Goal: Information Seeking & Learning: Check status

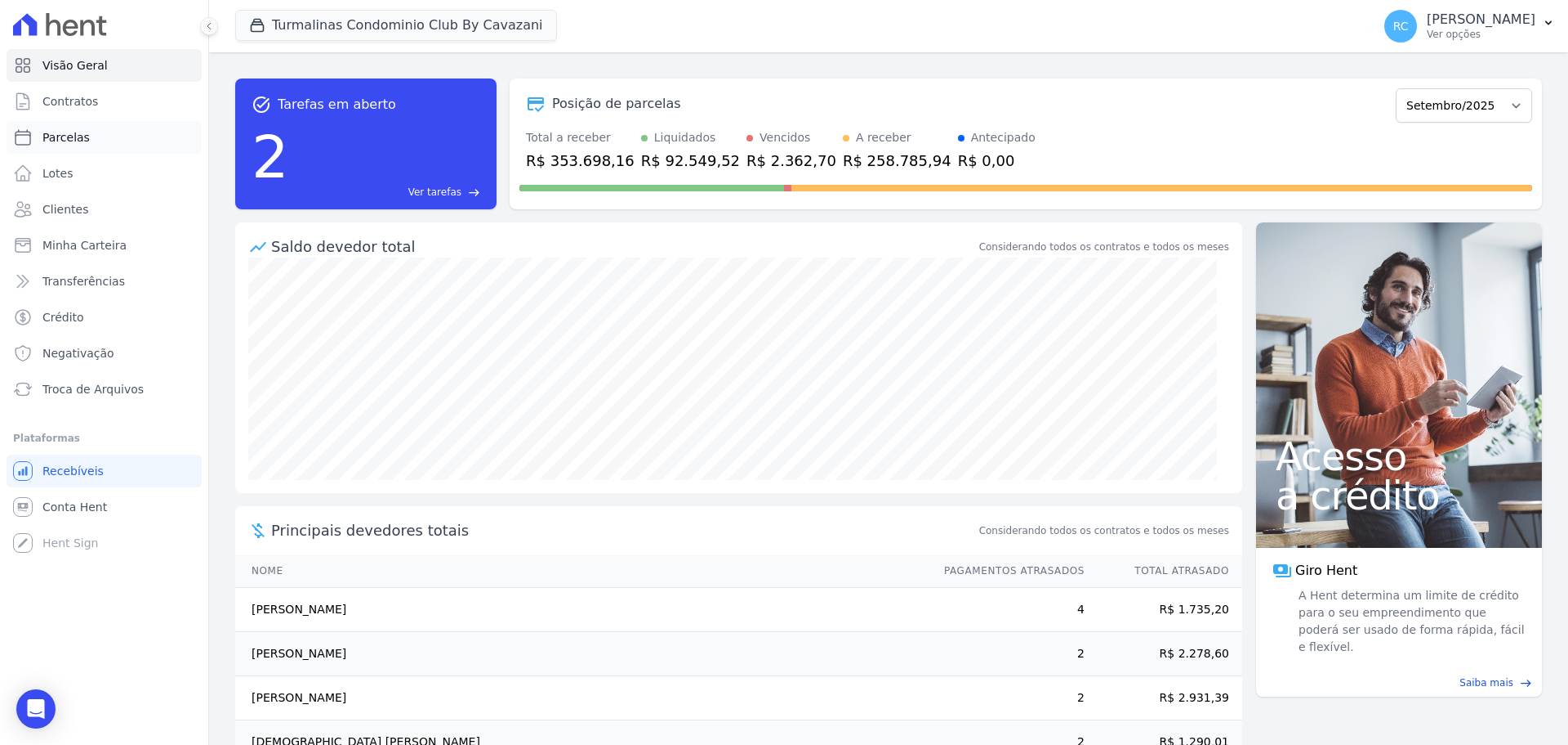
click at [100, 132] on link "Parcelas" at bounding box center [104, 137] width 195 height 33
select select
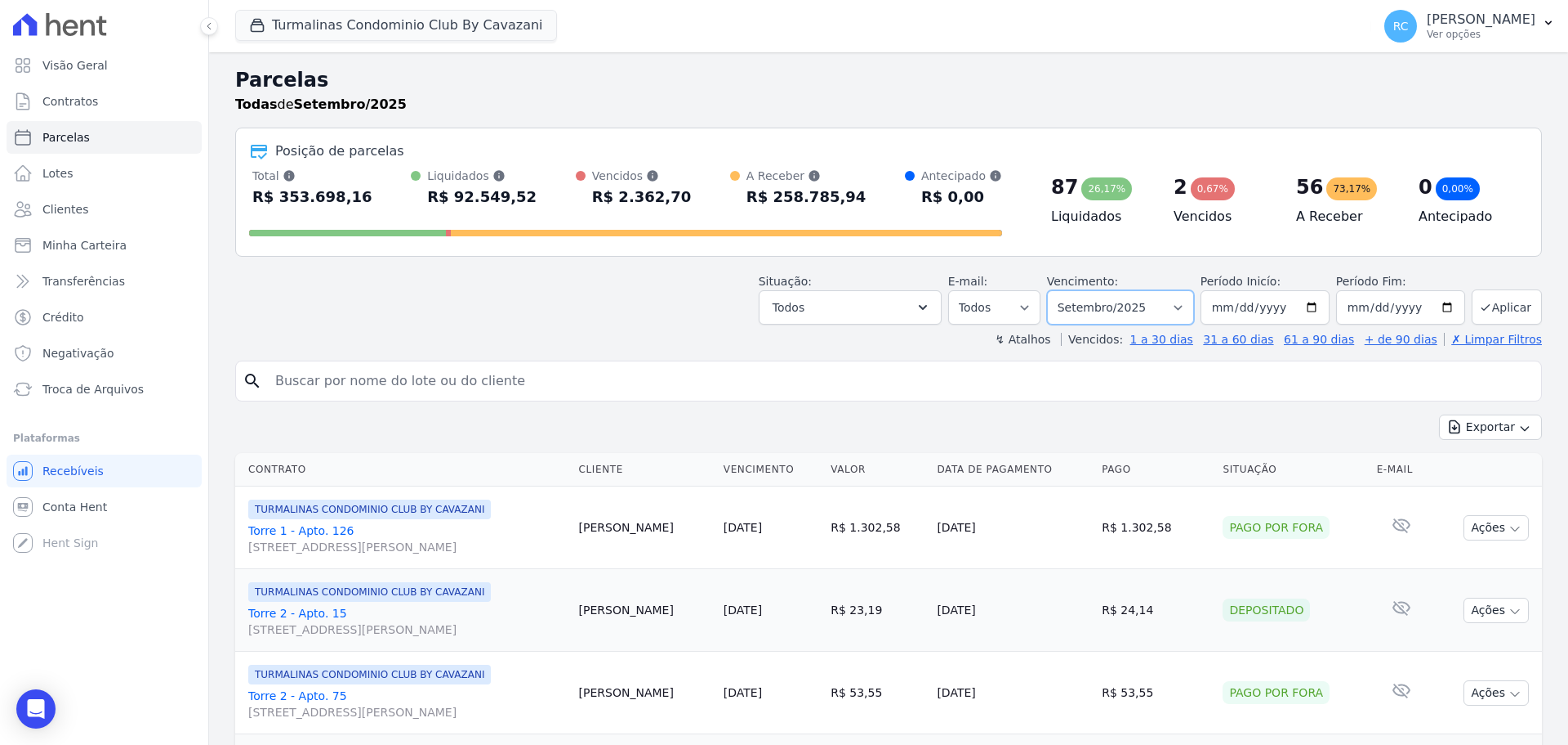
click at [1094, 306] on select "Filtrar por período ──────── Todos os meses Agosto/2024 Setembro/2024 Outubro/2…" at bounding box center [1120, 307] width 147 height 34
select select "all"
click at [1057, 291] on select "Filtrar por período ──────── Todos os meses Agosto/2024 Setembro/2024 Outubro/2…" at bounding box center [1120, 307] width 147 height 34
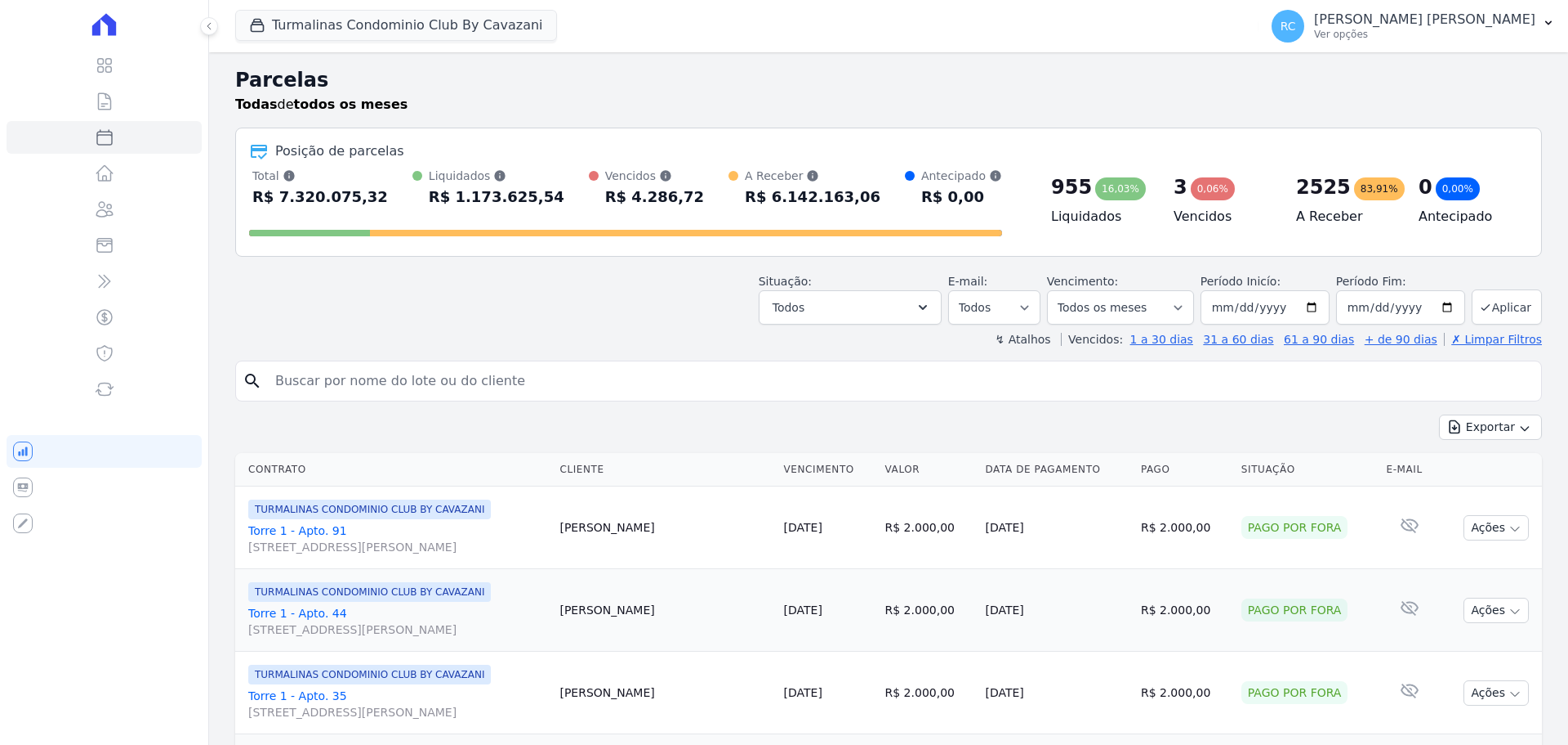
select select
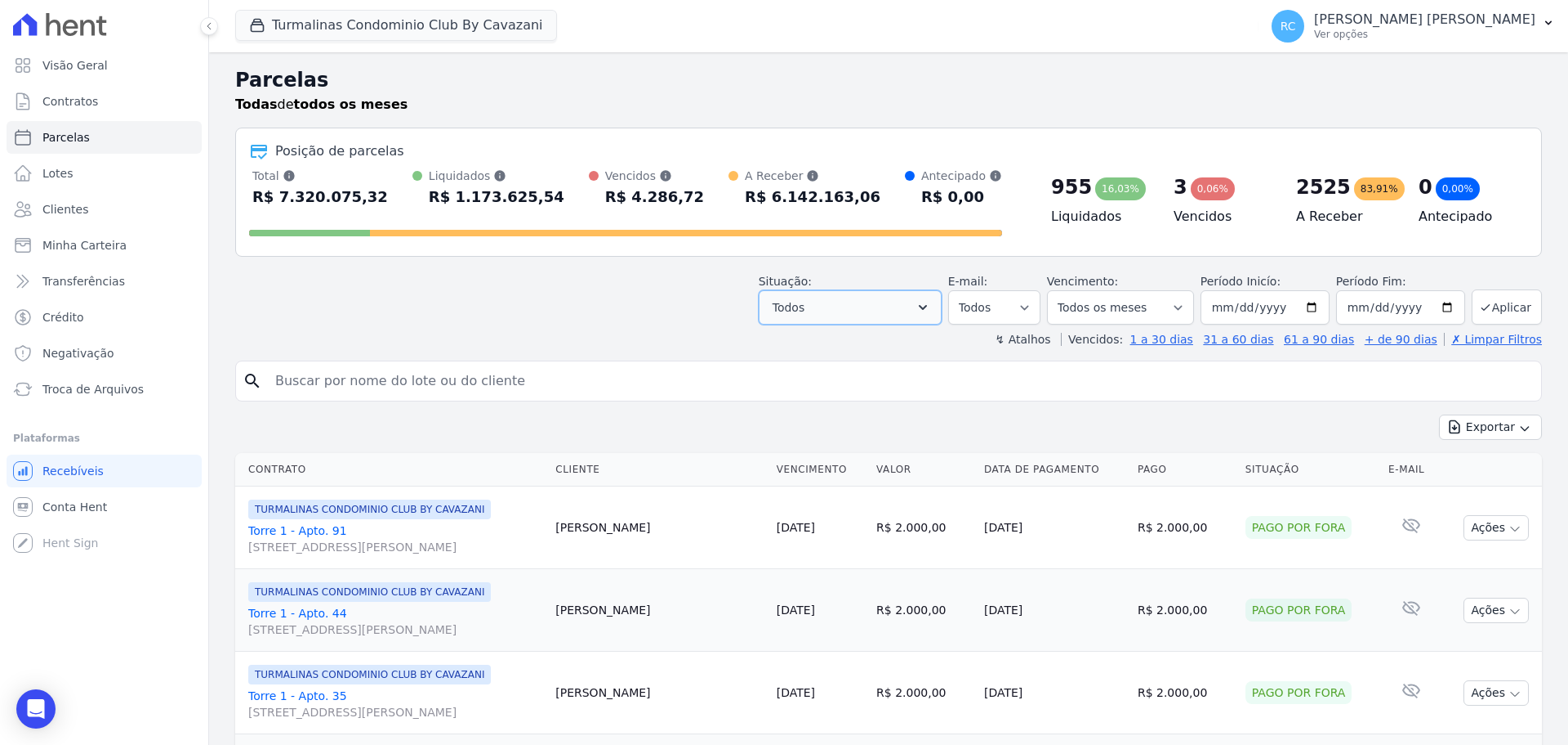
click at [903, 296] on button "Todos" at bounding box center [851, 307] width 183 height 34
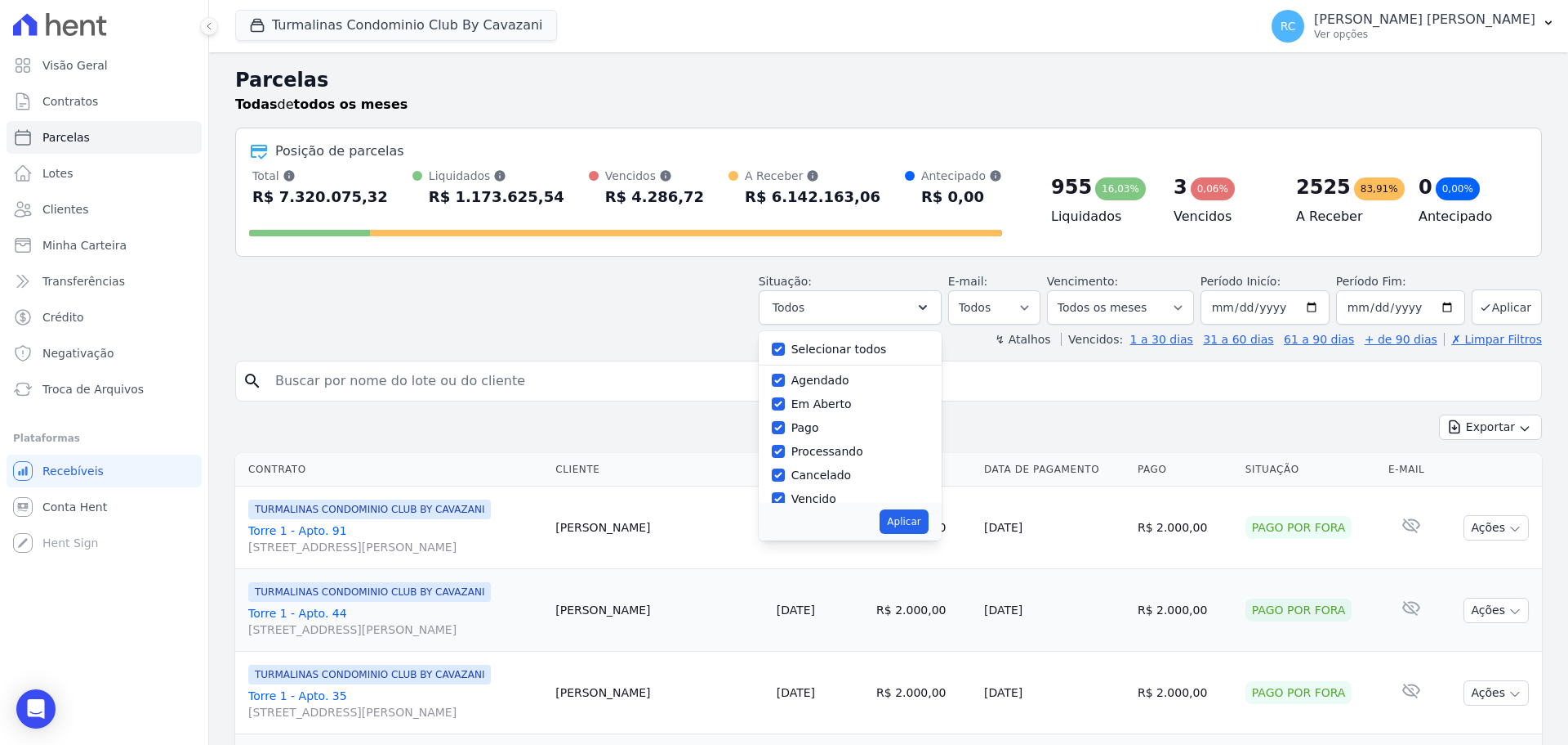
click at [840, 340] on div "Selecionar todos" at bounding box center [839, 349] width 96 height 18
click at [830, 346] on label "Selecionar todos" at bounding box center [839, 348] width 96 height 13
click at [784, 346] on input "Selecionar todos" at bounding box center [778, 348] width 13 height 13
checkbox input "false"
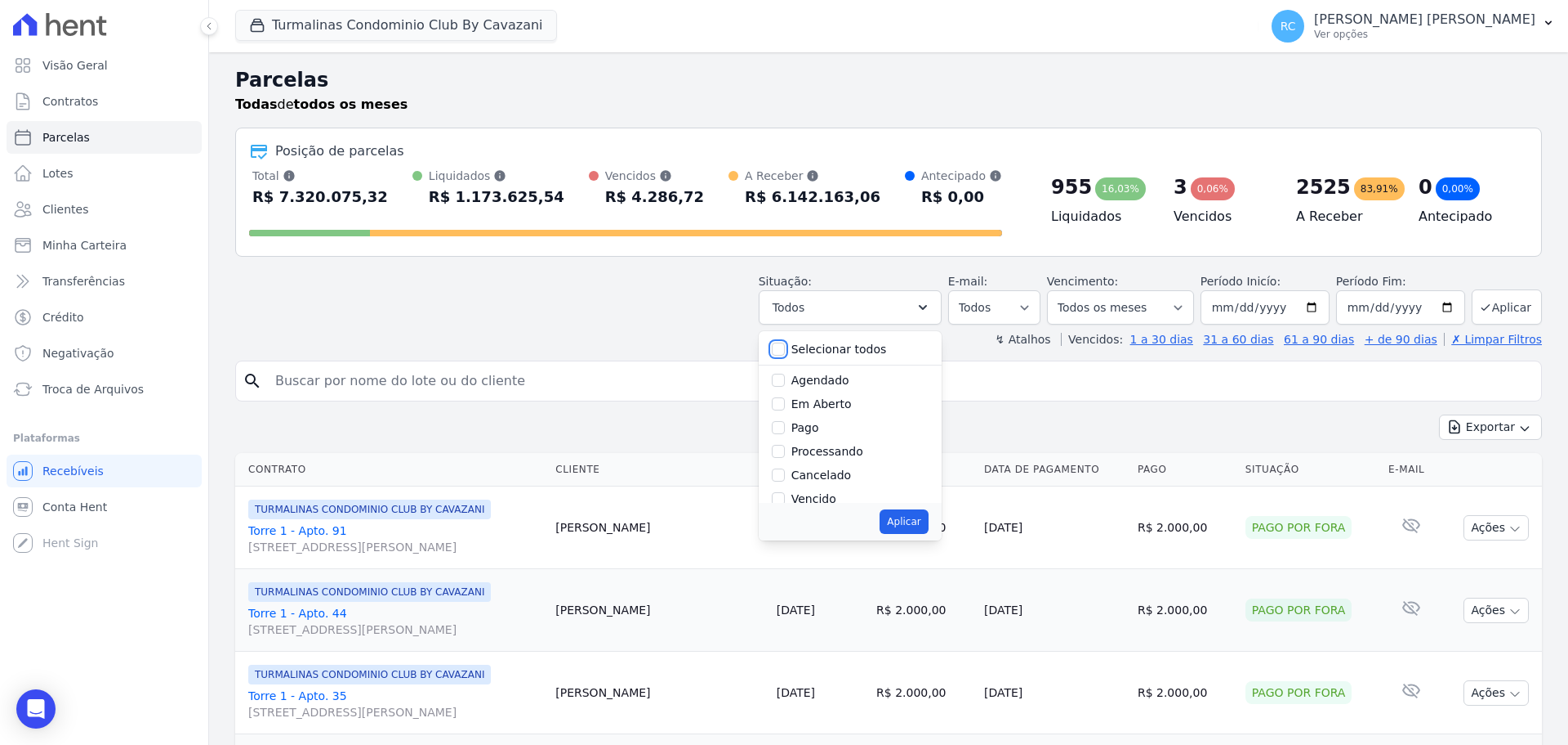
checkbox input "false"
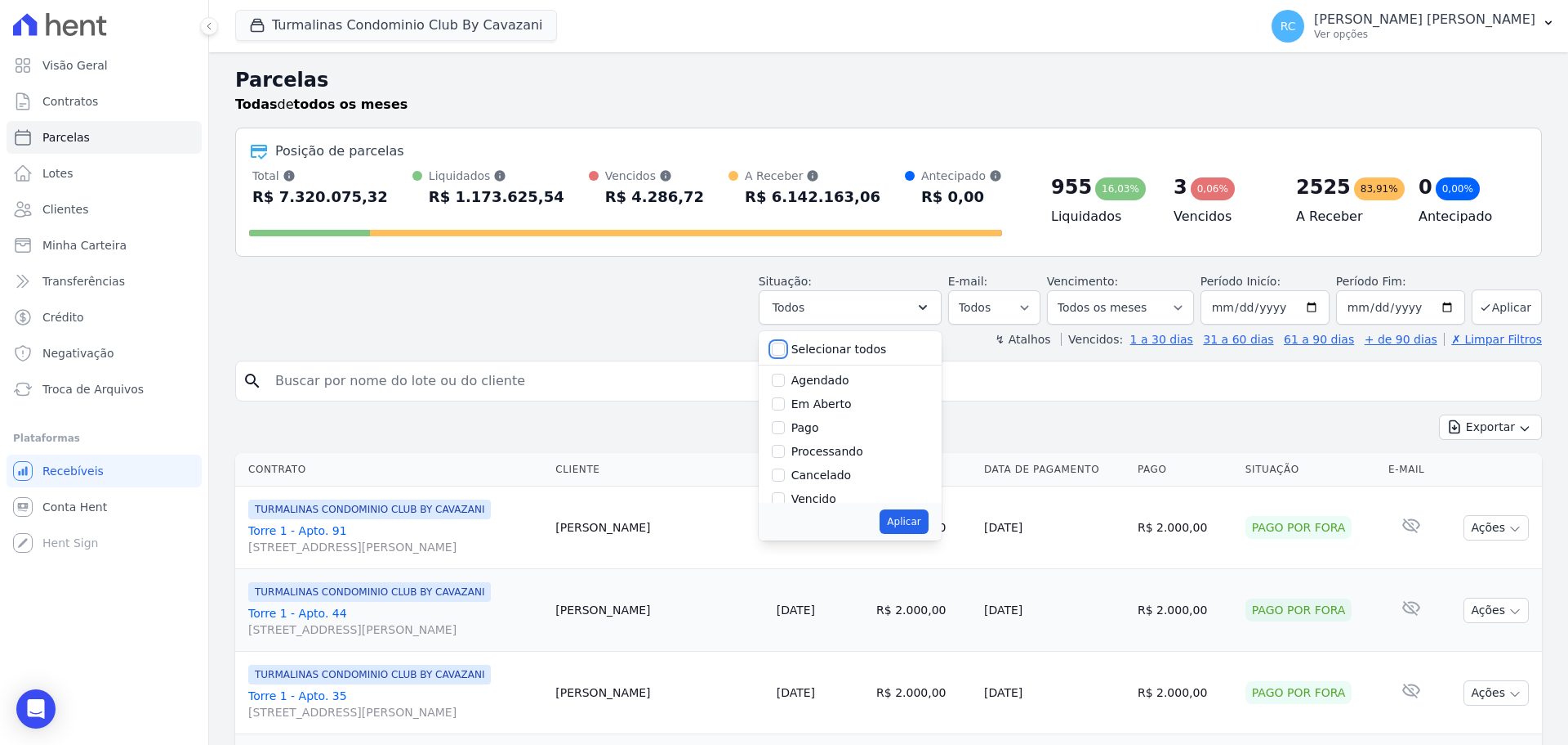
checkbox input "false"
click at [784, 496] on input "Vencido" at bounding box center [778, 498] width 13 height 13
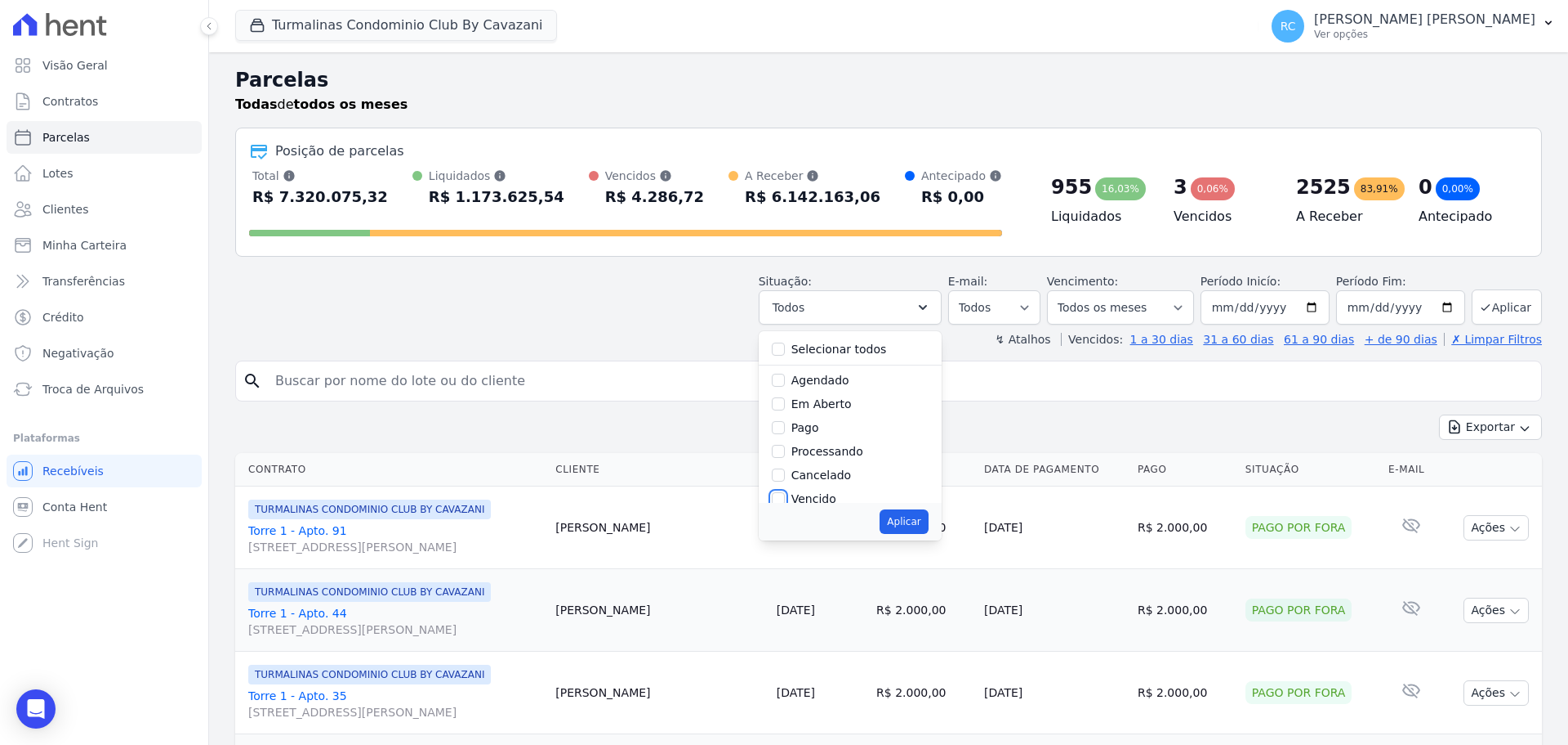
checkbox input "true"
click at [908, 522] on button "Aplicar" at bounding box center [903, 521] width 48 height 24
select select "overdue"
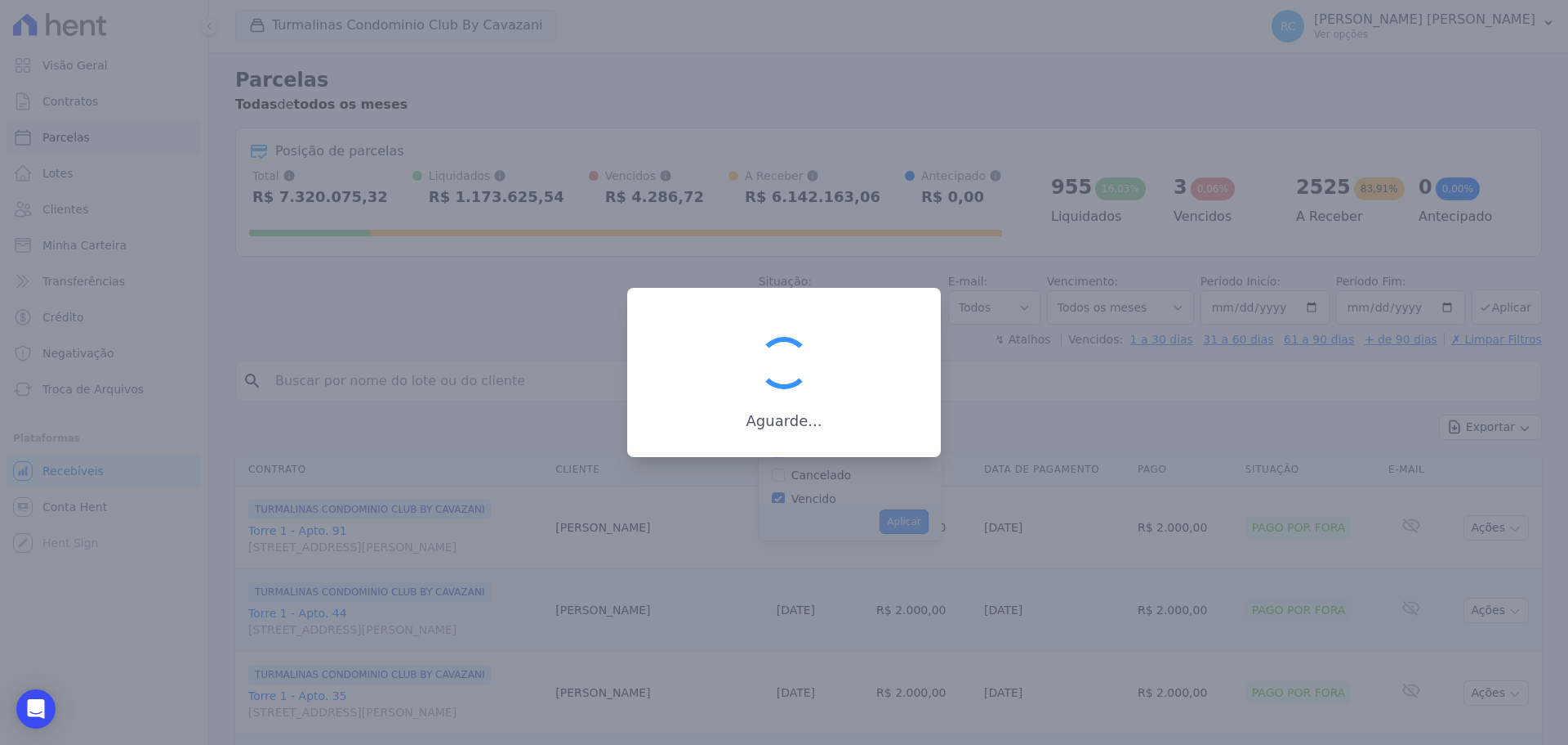
scroll to position [29, 0]
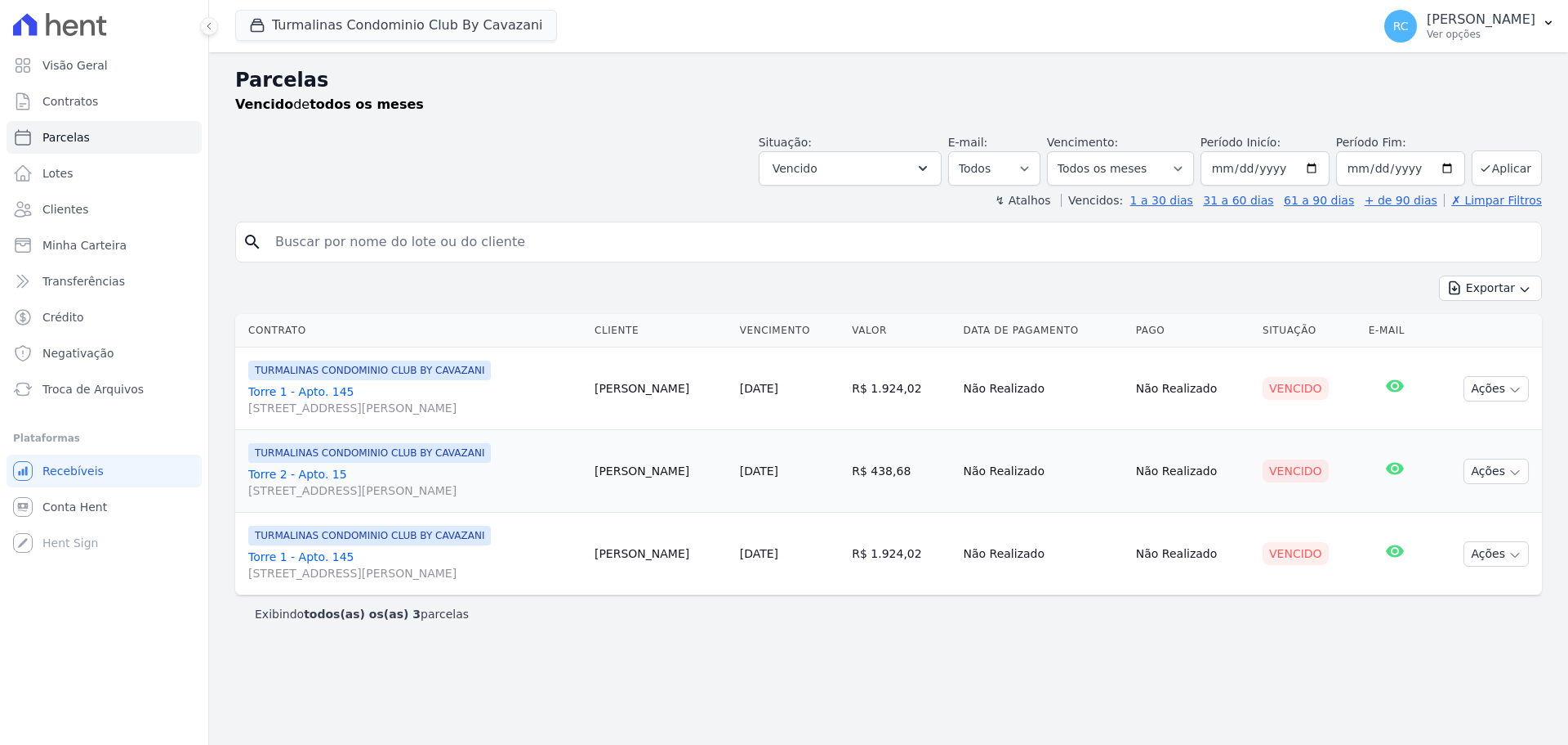
select select
click at [480, 13] on button "Turmalinas Condominio Club By Cavazani" at bounding box center [396, 25] width 322 height 31
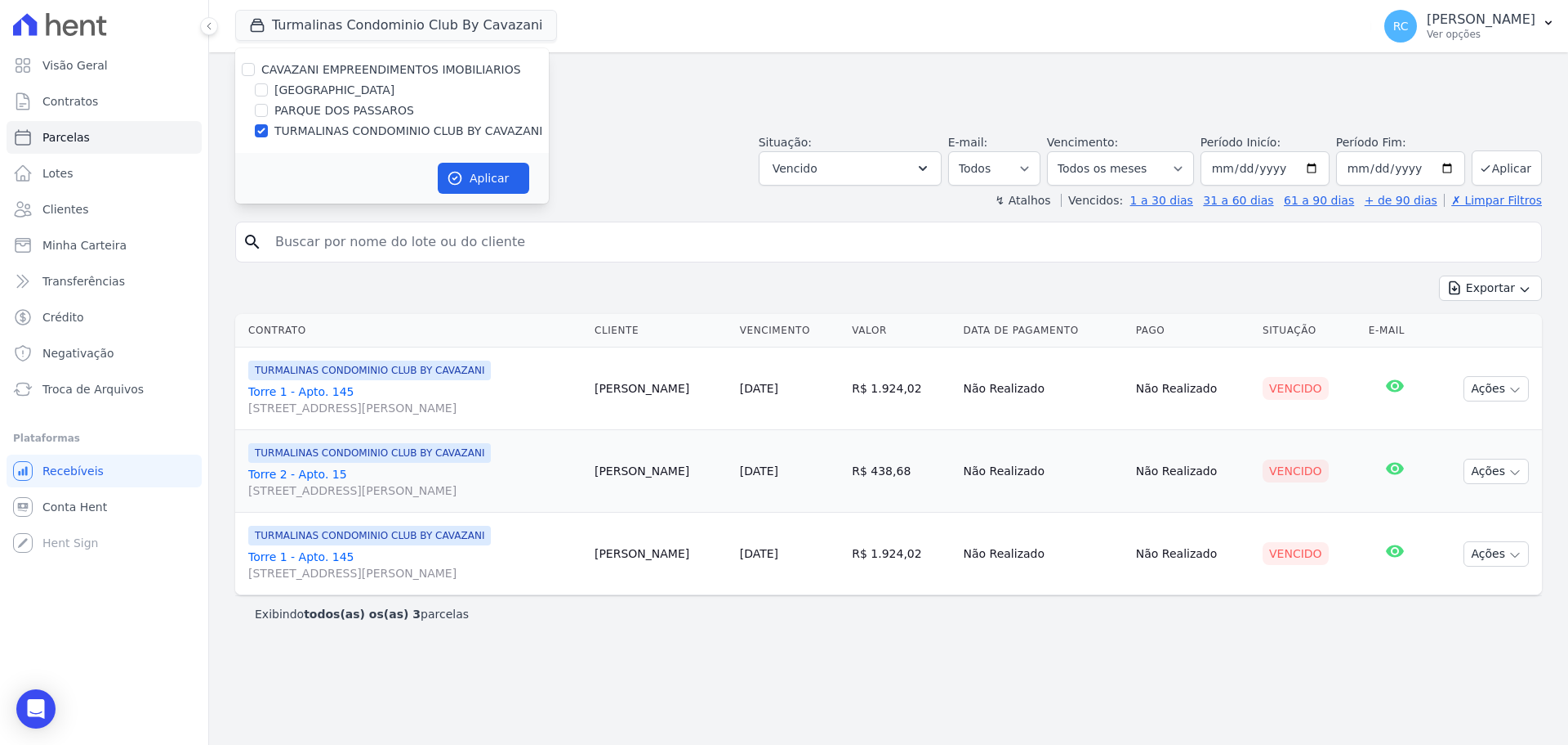
click at [240, 68] on div "CAVAZANI EMPREENDIMENTOS IMOBILIARIOS" at bounding box center [392, 70] width 314 height 18
click at [245, 70] on input "CAVAZANI EMPREENDIMENTOS IMOBILIARIOS" at bounding box center [248, 69] width 13 height 13
checkbox input "true"
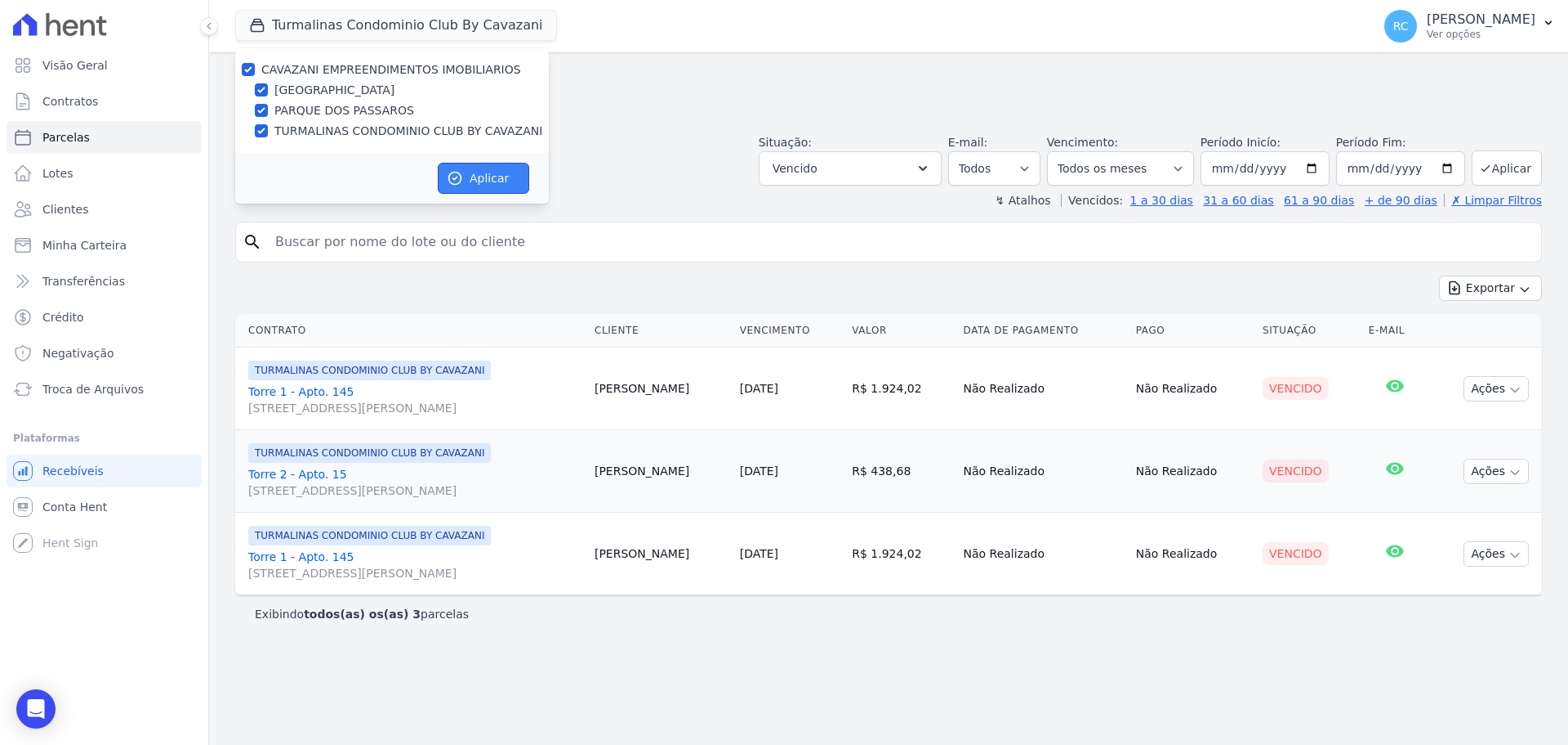
click at [472, 179] on button "Aplicar" at bounding box center [483, 178] width 92 height 31
select select
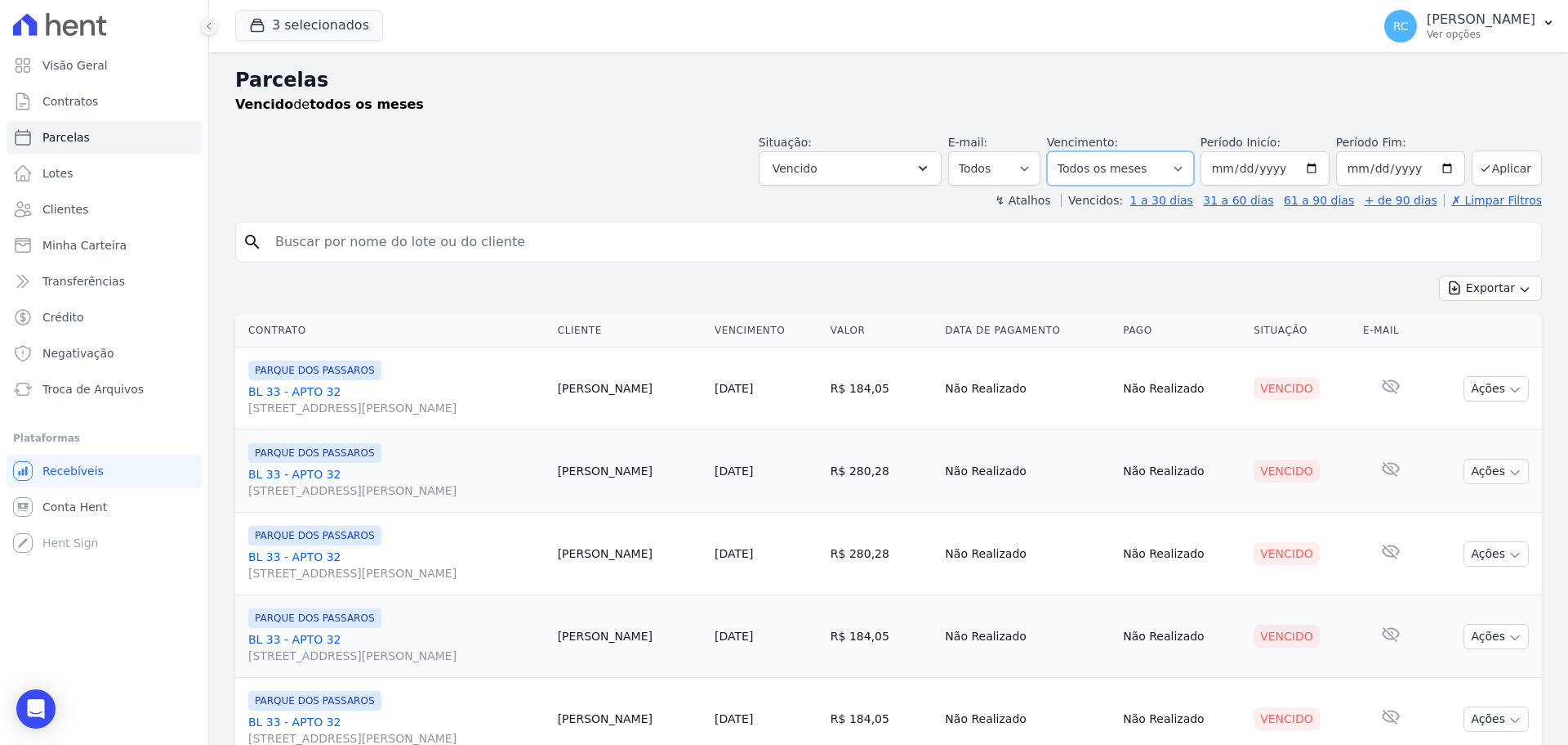
click at [1153, 160] on select "Filtrar por período ──────── Todos os meses Dezembro/2021 Janeiro/2022 Fevereir…" at bounding box center [1120, 168] width 147 height 34
click at [1270, 231] on input "search" at bounding box center [899, 242] width 1269 height 33
click at [855, 205] on div "↯ Atalhos Vencidos: 1 a 30 dias 31 a 60 dias 61 a 90 dias + de 90 dias ✗ Limpar…" at bounding box center [888, 200] width 1307 height 17
click at [1490, 292] on button "Exportar" at bounding box center [1491, 288] width 103 height 25
click at [1479, 351] on span "Exportar CSV" at bounding box center [1488, 354] width 87 height 17
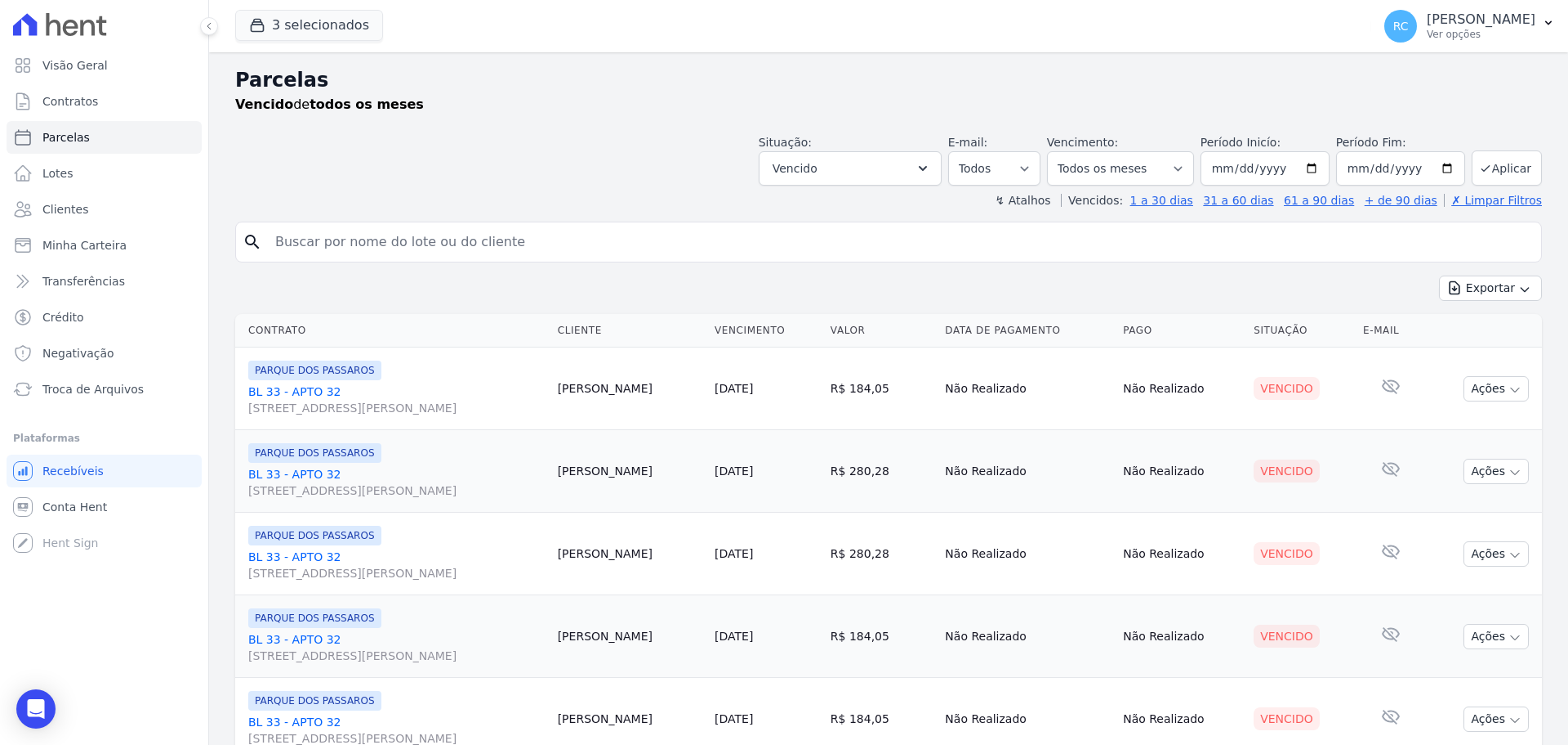
select select
click at [872, 160] on button "Vencido" at bounding box center [851, 168] width 183 height 34
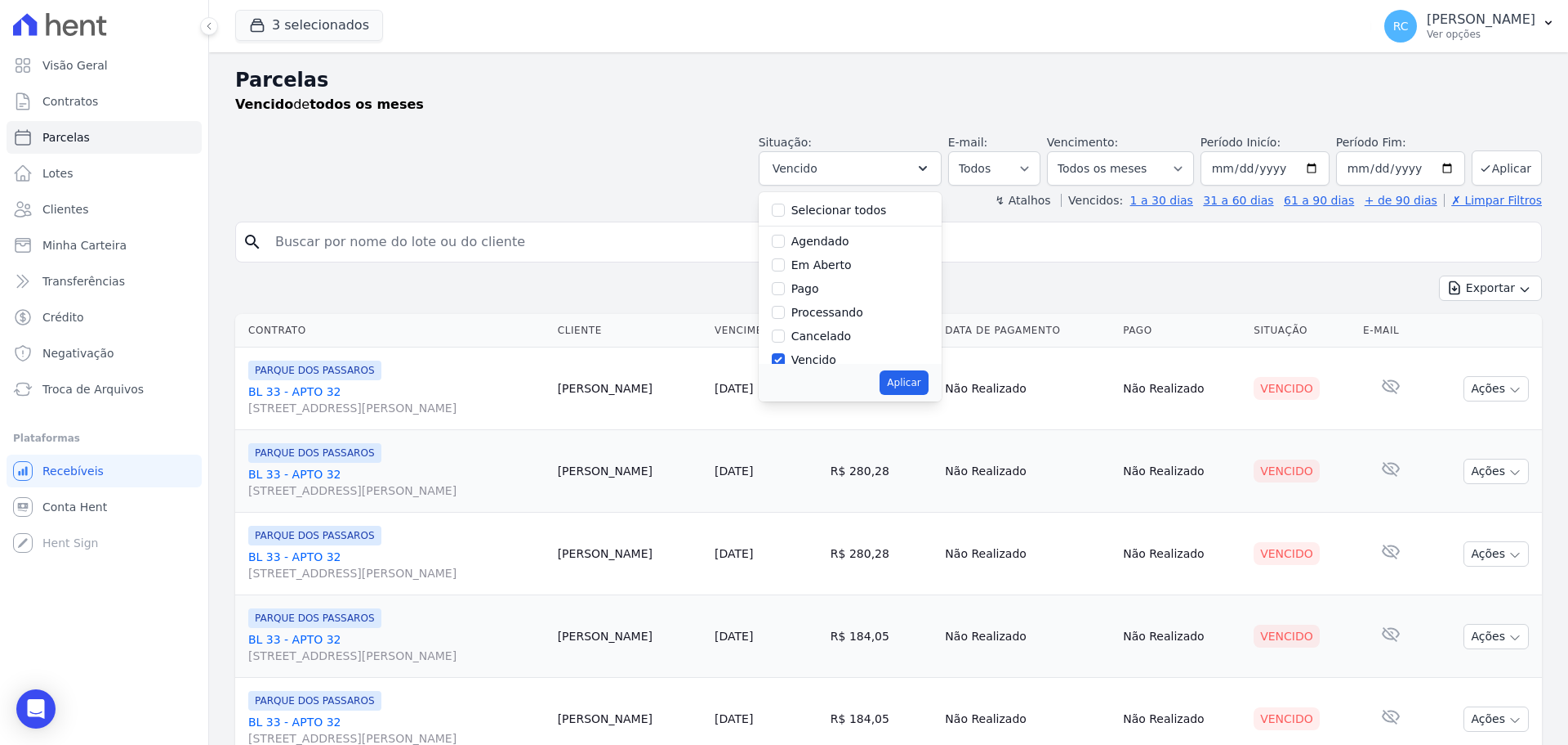
click at [784, 215] on div at bounding box center [778, 210] width 13 height 17
click at [784, 210] on input "Selecionar todos" at bounding box center [778, 210] width 13 height 13
checkbox input "true"
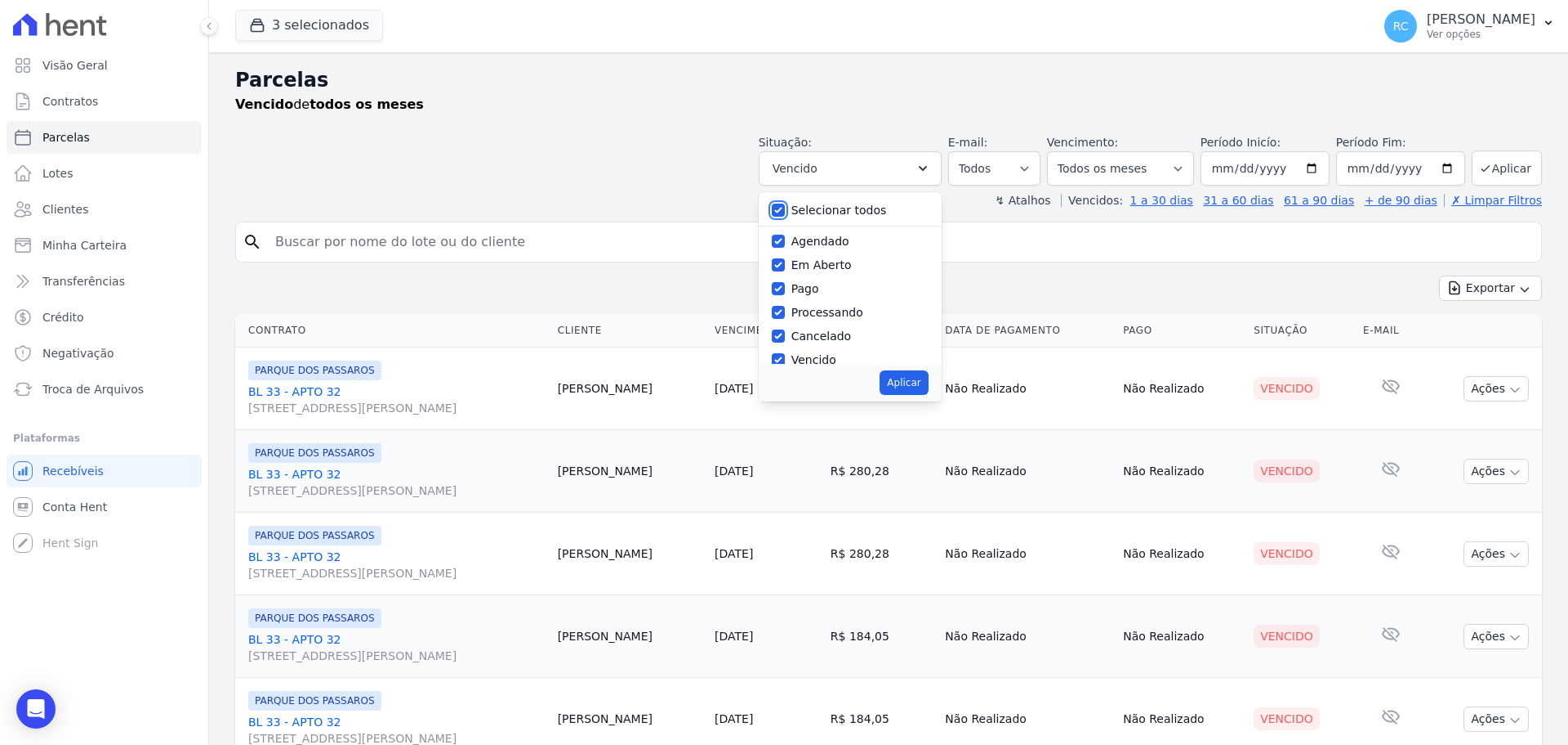
checkbox input "true"
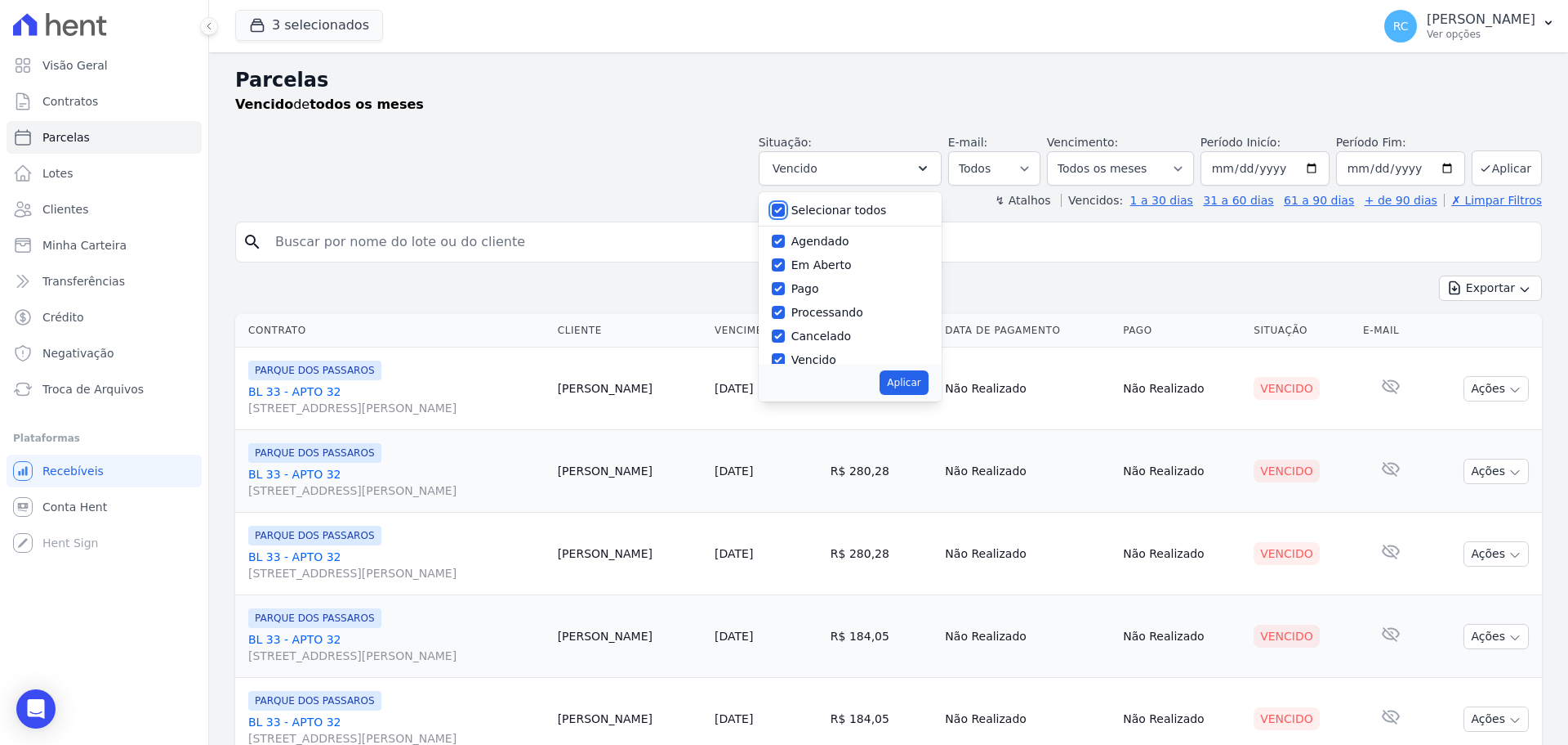
checkbox input "true"
click at [913, 392] on button "Aplicar" at bounding box center [903, 382] width 48 height 24
select select "scheduled"
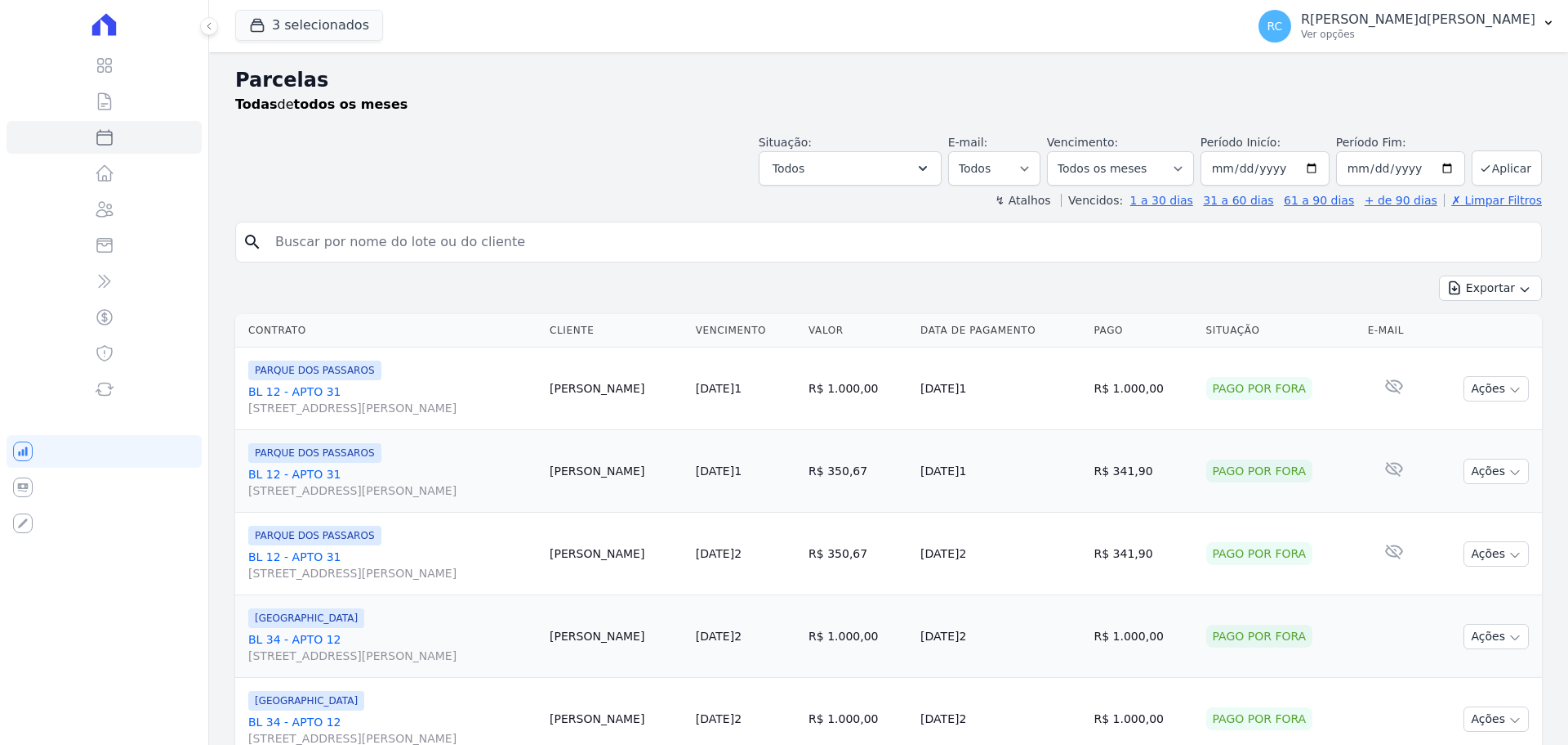
select select
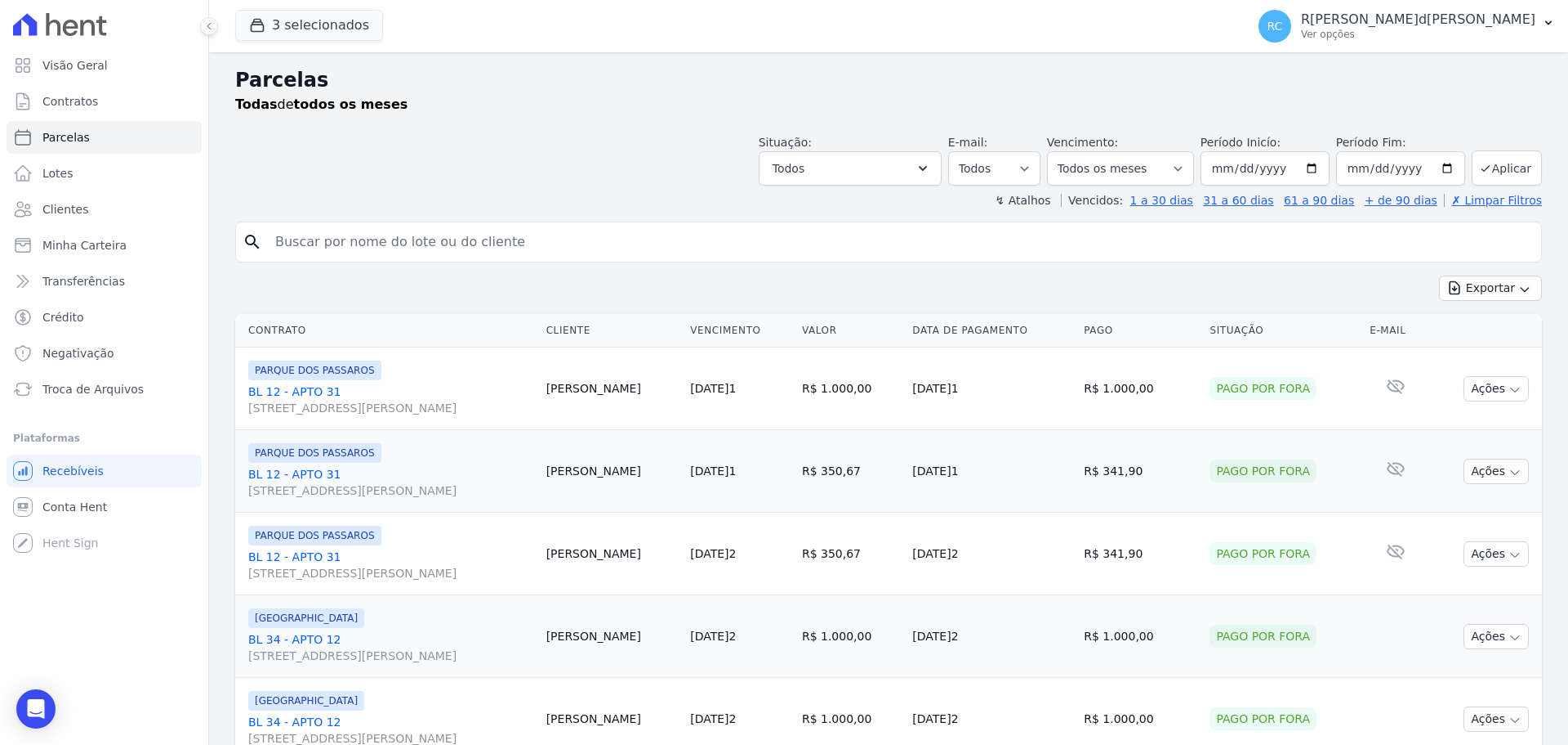
click at [419, 232] on input "search" at bounding box center [899, 242] width 1269 height 33
paste input "A[PERSON_NAME]M[PERSON_NAME]"
type input "A[PERSON_NAME]M[PERSON_NAME]"
select select
drag, startPoint x: 0, startPoint y: 325, endPoint x: 0, endPoint y: 389, distance: 64.0
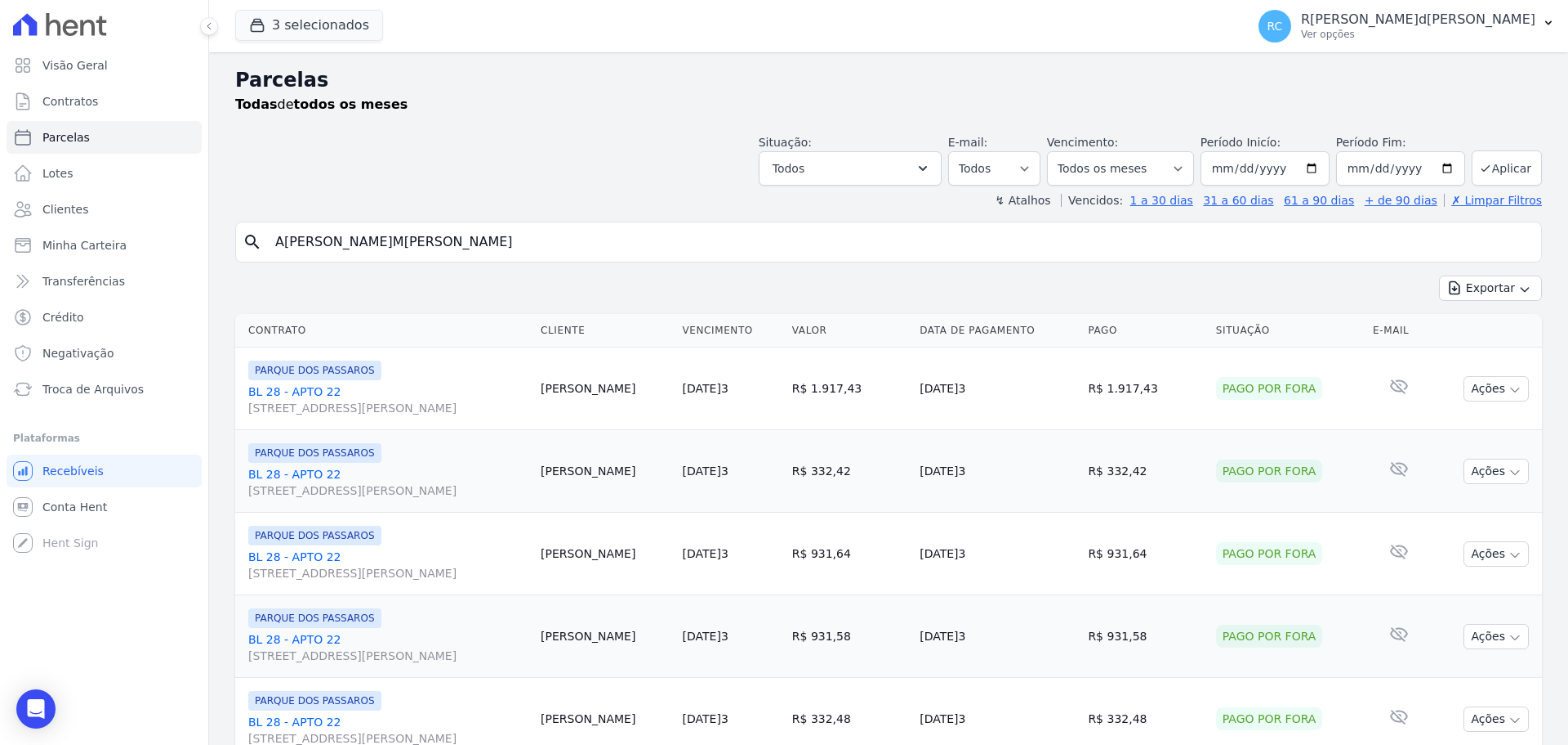
click at [0, 367] on div "Visão Geral Contratos [GEOGRAPHIC_DATA] Lotes Clientes Minha Carteira Transferê…" at bounding box center [784, 372] width 1568 height 745
paste input "B[PERSON_NAME]dos S[PERSON_NAME]"
type input "B[PERSON_NAME]dos S[PERSON_NAME]"
select select
drag, startPoint x: 456, startPoint y: 232, endPoint x: 0, endPoint y: 369, distance: 476.1
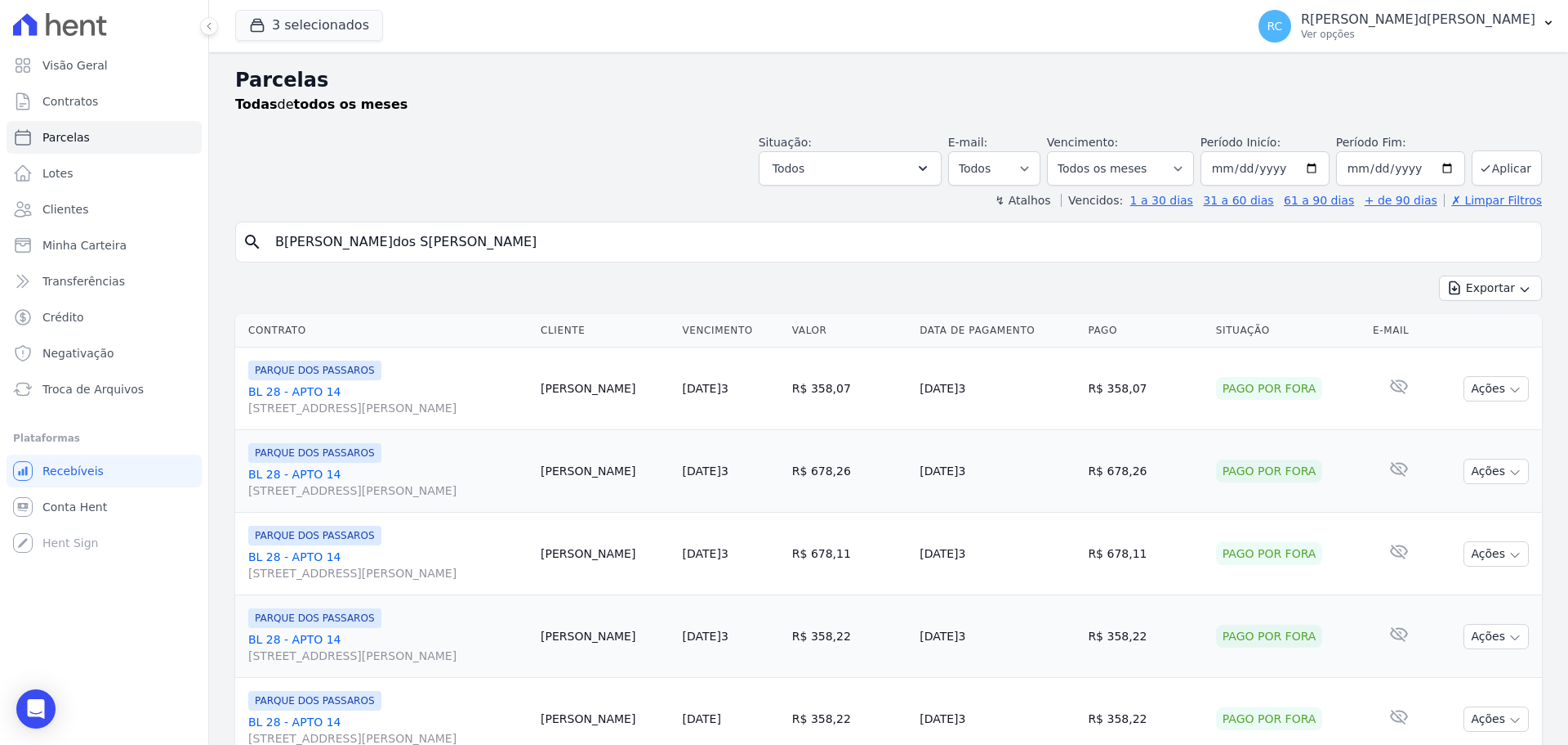
click at [0, 370] on div "Visão Geral Contratos [GEOGRAPHIC_DATA] Lotes Clientes Minha Carteira Transferê…" at bounding box center [784, 372] width 1568 height 745
paste input "C[PERSON_NAME]F[PERSON_NAME]"
type input "C[PERSON_NAME]F[PERSON_NAME]"
select select
drag, startPoint x: 449, startPoint y: 245, endPoint x: 0, endPoint y: 391, distance: 472.1
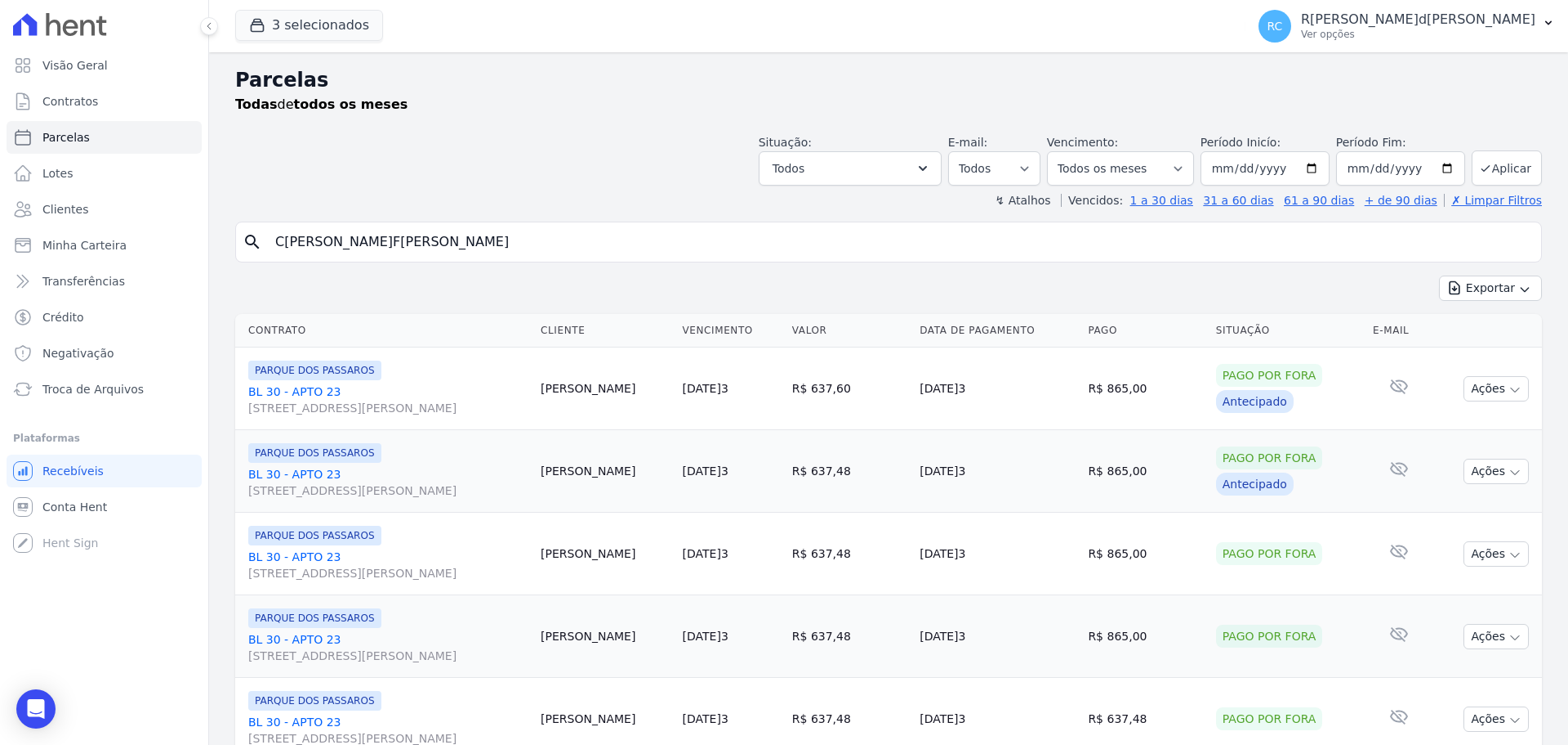
click at [0, 390] on div "Visão Geral Contratos [GEOGRAPHIC_DATA] Lotes Clientes Minha Carteira Transferê…" at bounding box center [784, 372] width 1568 height 745
paste input "R[PERSON_NAME]DOS SANTO"
type input "C[PERSON_NAME]DOS S[PERSON_NAME]"
select select
drag, startPoint x: 451, startPoint y: 241, endPoint x: 77, endPoint y: 234, distance: 374.1
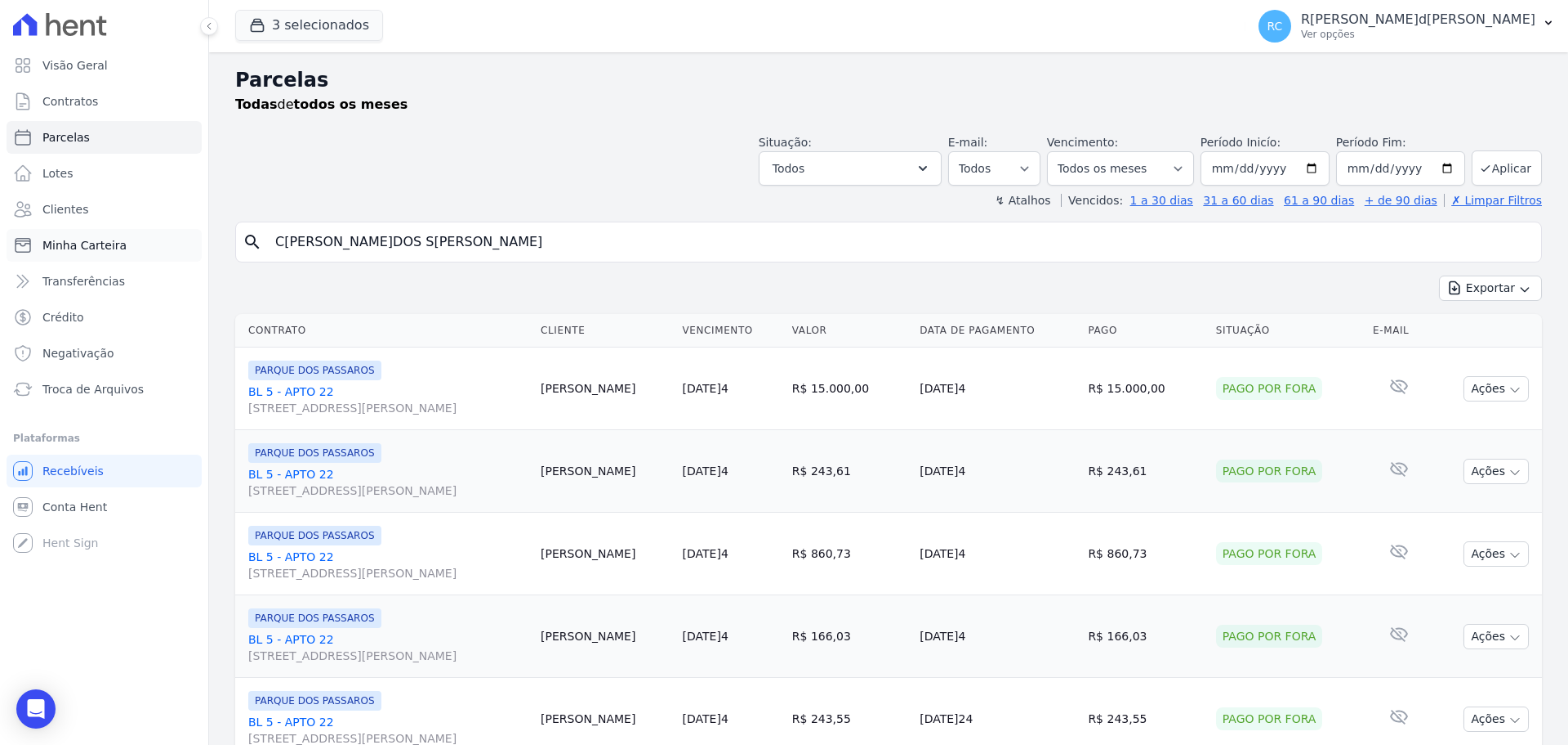
click at [82, 239] on div "Visão Geral Contratos [GEOGRAPHIC_DATA] Lotes Clientes Minha Carteira Transferê…" at bounding box center [784, 372] width 1568 height 745
paste input "[PERSON_NAME]"
type input "[PERSON_NAME]"
click at [419, 240] on input "[PERSON_NAME]" at bounding box center [899, 242] width 1269 height 33
select select
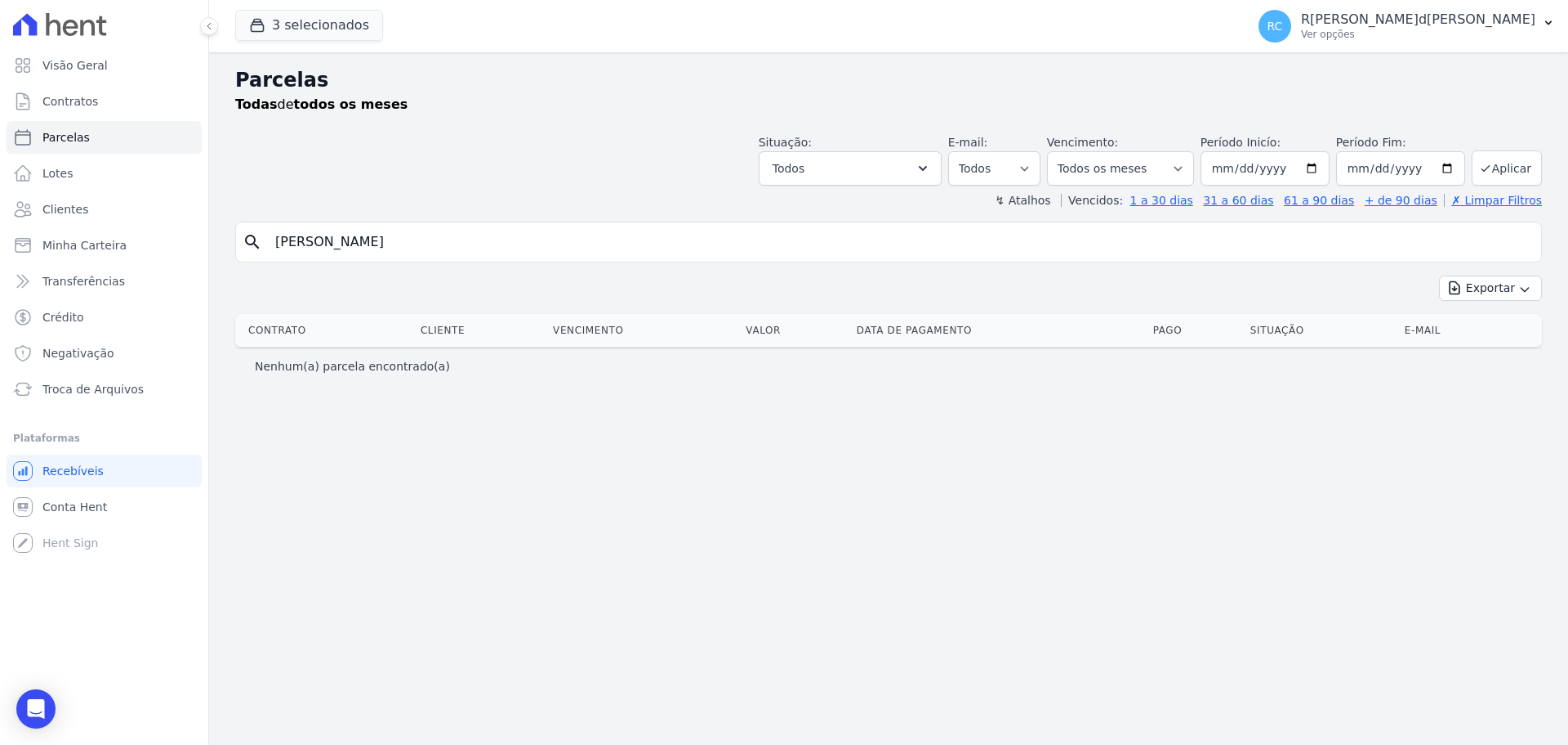
drag, startPoint x: 594, startPoint y: 234, endPoint x: 0, endPoint y: 331, distance: 601.9
click at [0, 331] on div "Visão Geral Contratos [GEOGRAPHIC_DATA] Lotes Clientes Minha Carteira Transferê…" at bounding box center [784, 372] width 1568 height 745
paste input "[PERSON_NAME]"
type input "[PERSON_NAME]"
select select
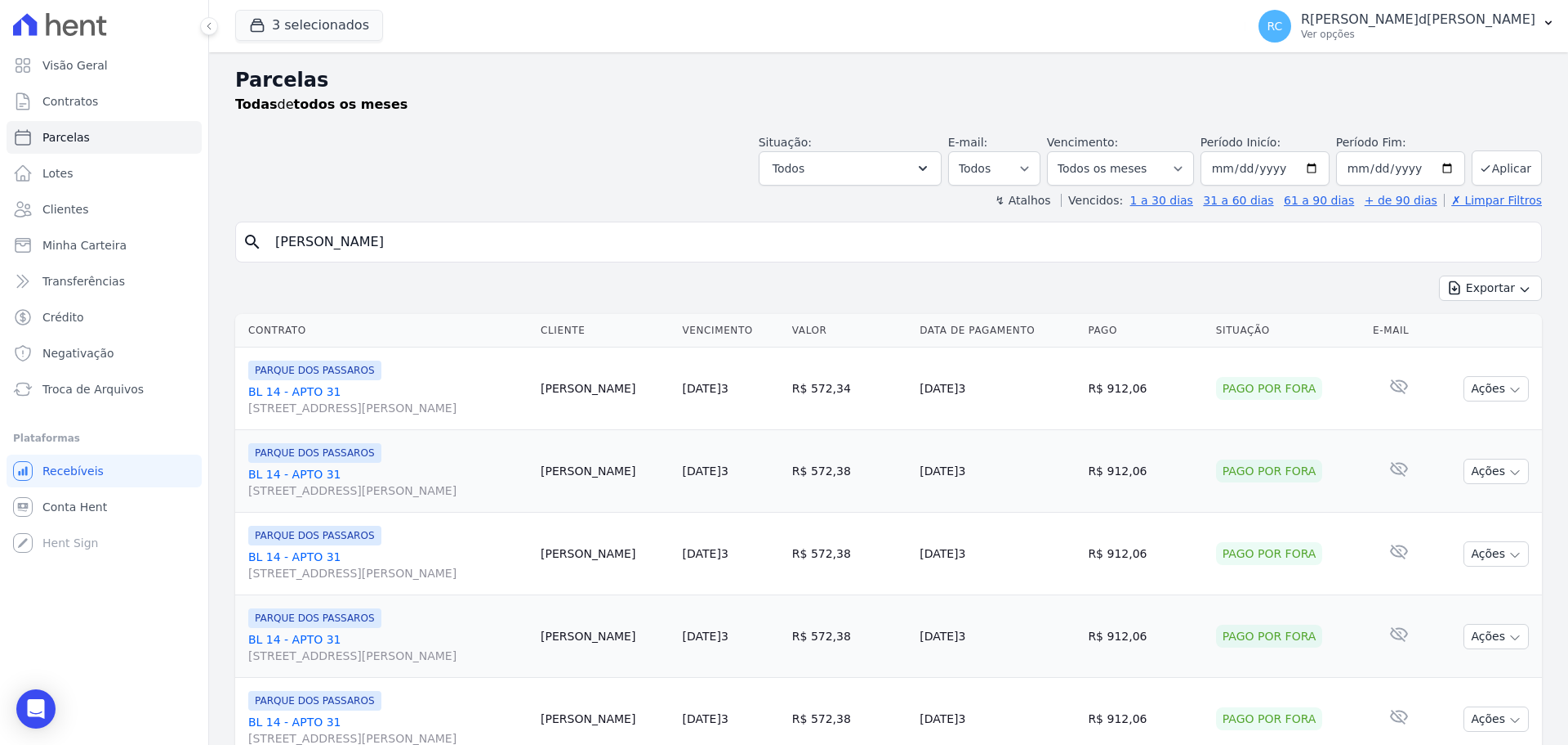
drag, startPoint x: 482, startPoint y: 230, endPoint x: 0, endPoint y: 282, distance: 484.8
click at [0, 279] on div "Visão Geral Contratos [GEOGRAPHIC_DATA] Lotes Clientes Minha Carteira Transferê…" at bounding box center [784, 372] width 1568 height 745
paste input "IEGO D[PERSON_NAME]D[PERSON_NAME]"
type input "[PERSON_NAME]"
select select
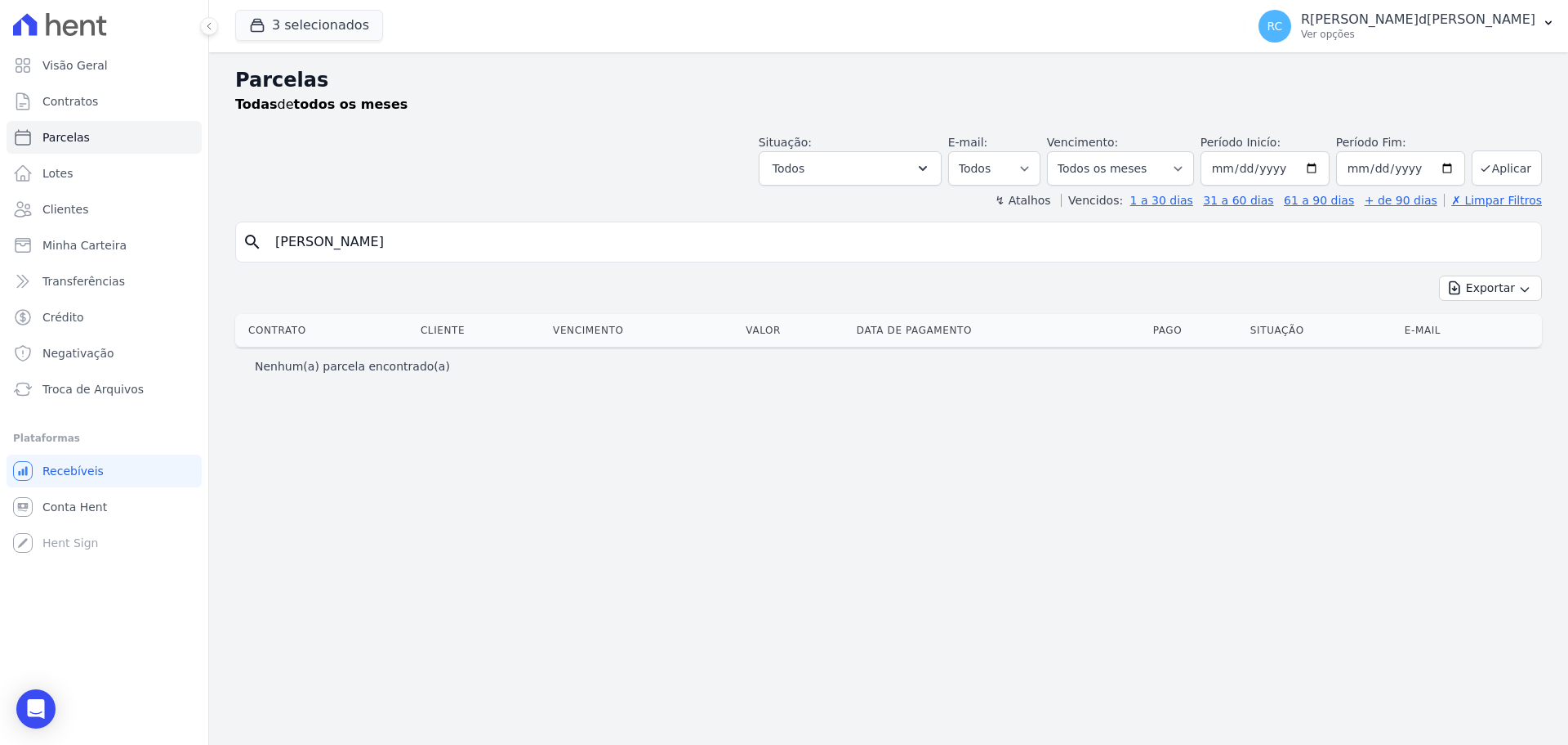
click at [0, 332] on div "Visão Geral Contratos [GEOGRAPHIC_DATA] Lotes Clientes Minha Carteira Transferê…" at bounding box center [784, 372] width 1568 height 745
paste input "[PERSON_NAME]"
type input "[PERSON_NAME]"
select select
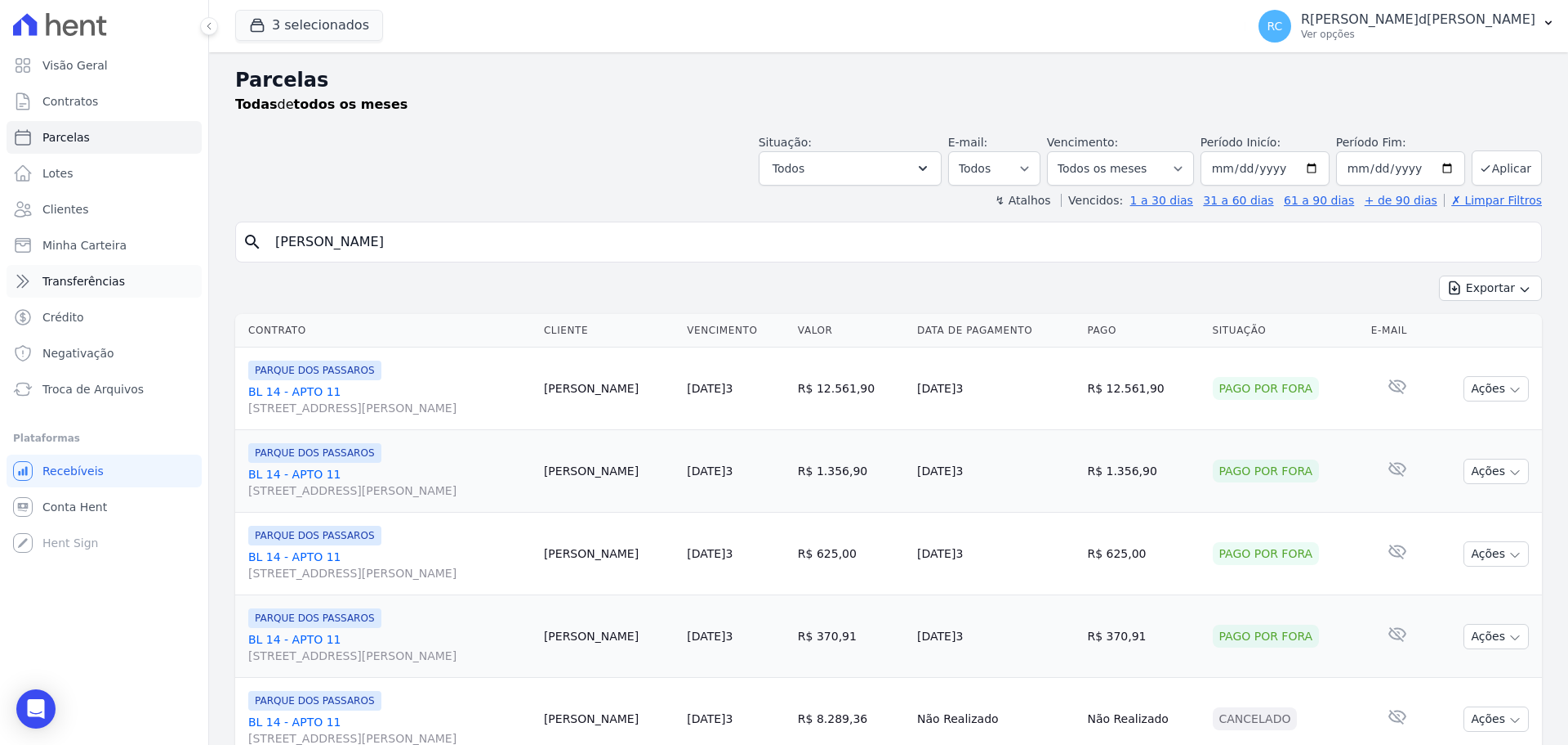
drag, startPoint x: 265, startPoint y: 260, endPoint x: 8, endPoint y: 283, distance: 258.0
click at [0, 294] on div "Visão Geral Contratos [GEOGRAPHIC_DATA] Lotes Clientes Minha Carteira Transferê…" at bounding box center [784, 372] width 1568 height 745
paste input "RNANDA G[PERSON_NAME]NOBRE S[PERSON_NAME]"
type input "F[PERSON_NAME]NOBRE S[PERSON_NAME]"
select select
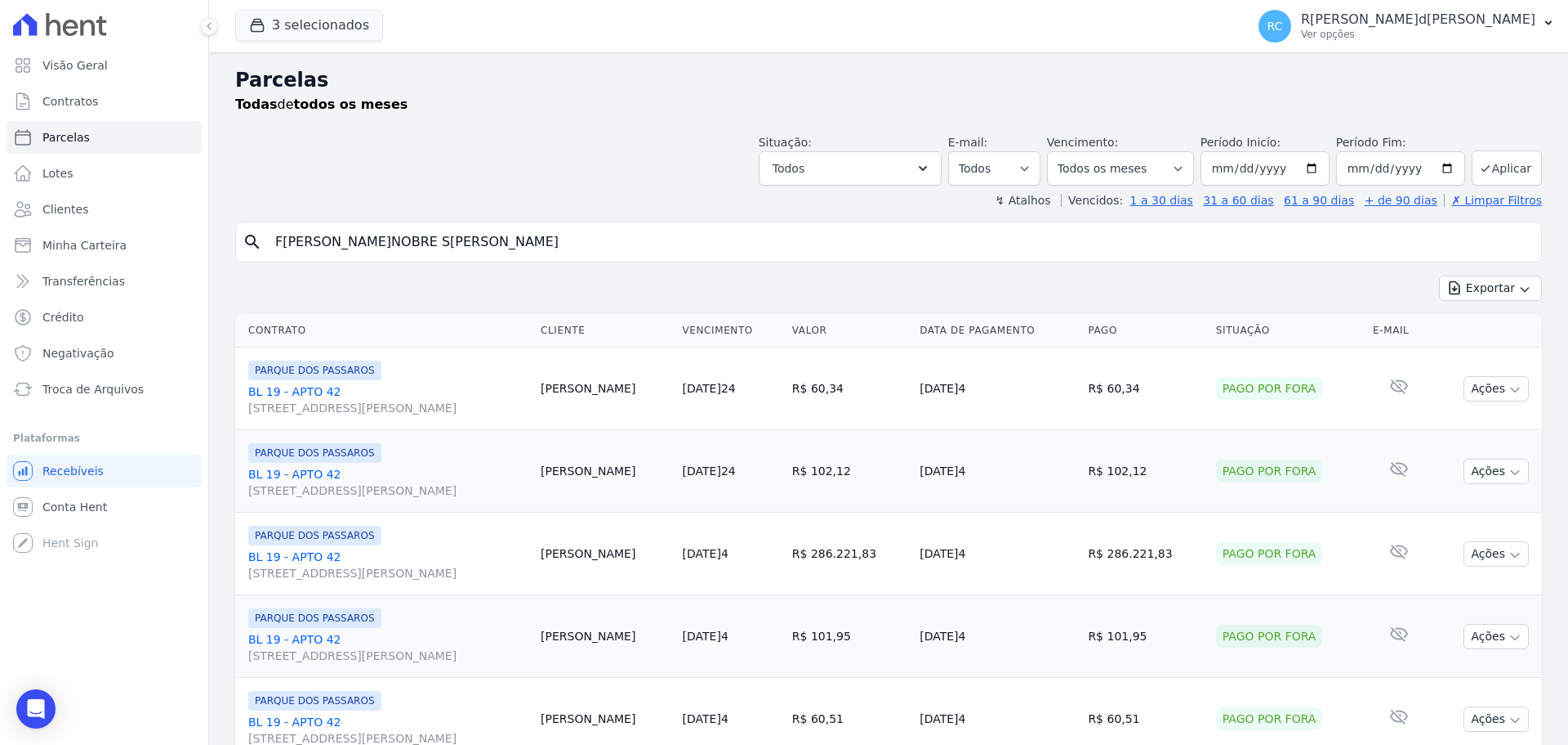
drag, startPoint x: 515, startPoint y: 235, endPoint x: 0, endPoint y: 280, distance: 517.0
click at [0, 280] on div "Visão Geral Contratos [GEOGRAPHIC_DATA] Lotes Clientes Minha Carteira Transferê…" at bounding box center [784, 372] width 1568 height 745
paste input "J[PERSON_NAME]MANCHEIN M[PERSON_NAME]"
type input "J[PERSON_NAME]MANCHEIN M[PERSON_NAME]"
select select
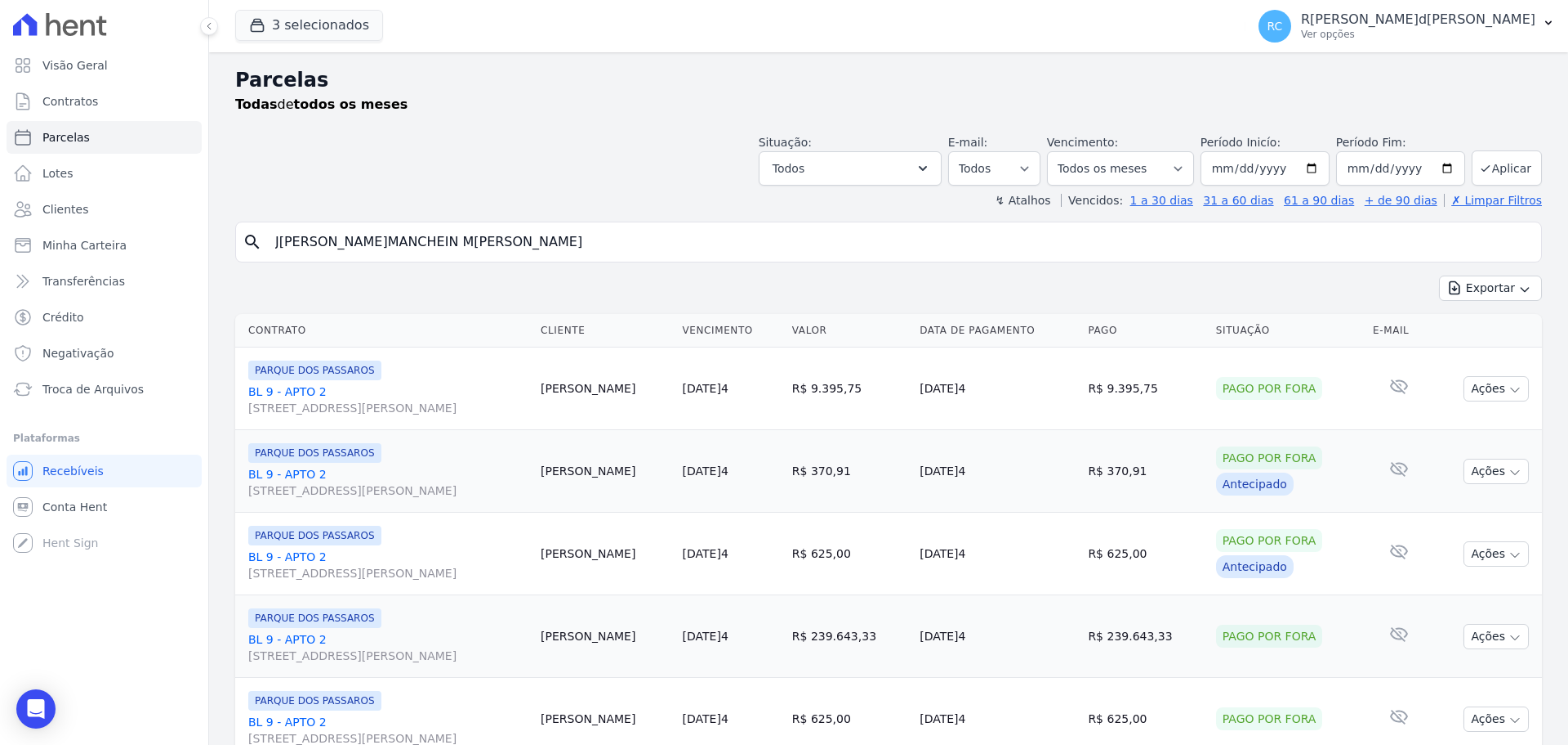
drag, startPoint x: 81, startPoint y: 260, endPoint x: 0, endPoint y: 260, distance: 81.0
click at [0, 260] on div "Visão Geral Contratos [GEOGRAPHIC_DATA] Lotes Clientes Minha Carteira Transferê…" at bounding box center [784, 372] width 1568 height 745
paste input "[PERSON_NAME]"
type input "[PERSON_NAME]"
select select
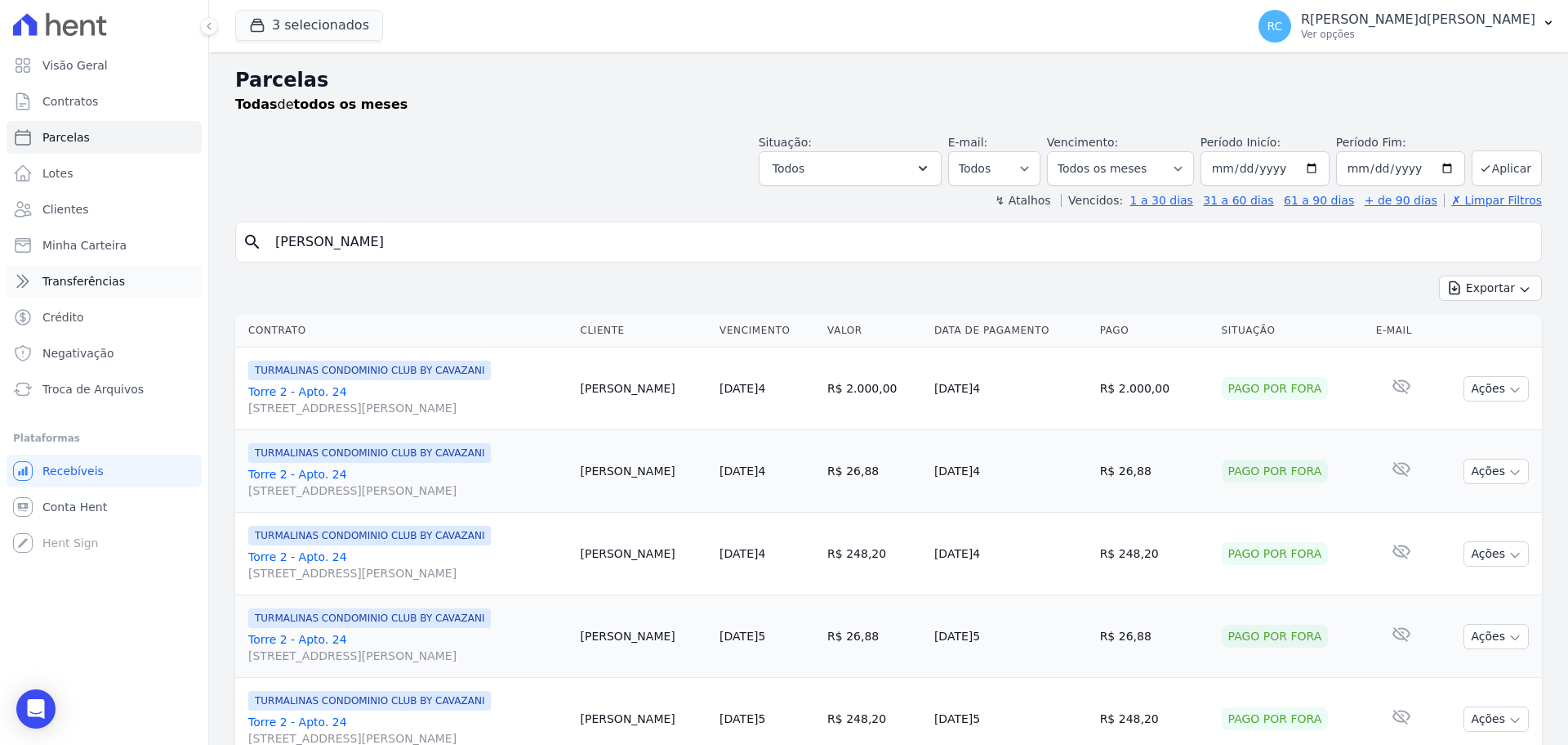
drag, startPoint x: 143, startPoint y: 277, endPoint x: 7, endPoint y: 294, distance: 137.1
click at [7, 294] on div "Visão Geral Contratos [GEOGRAPHIC_DATA] Lotes Clientes Minha Carteira Transferê…" at bounding box center [784, 372] width 1568 height 745
paste input "L[PERSON_NAME]L[PERSON_NAME]"
type input "[PERSON_NAME]"
select select
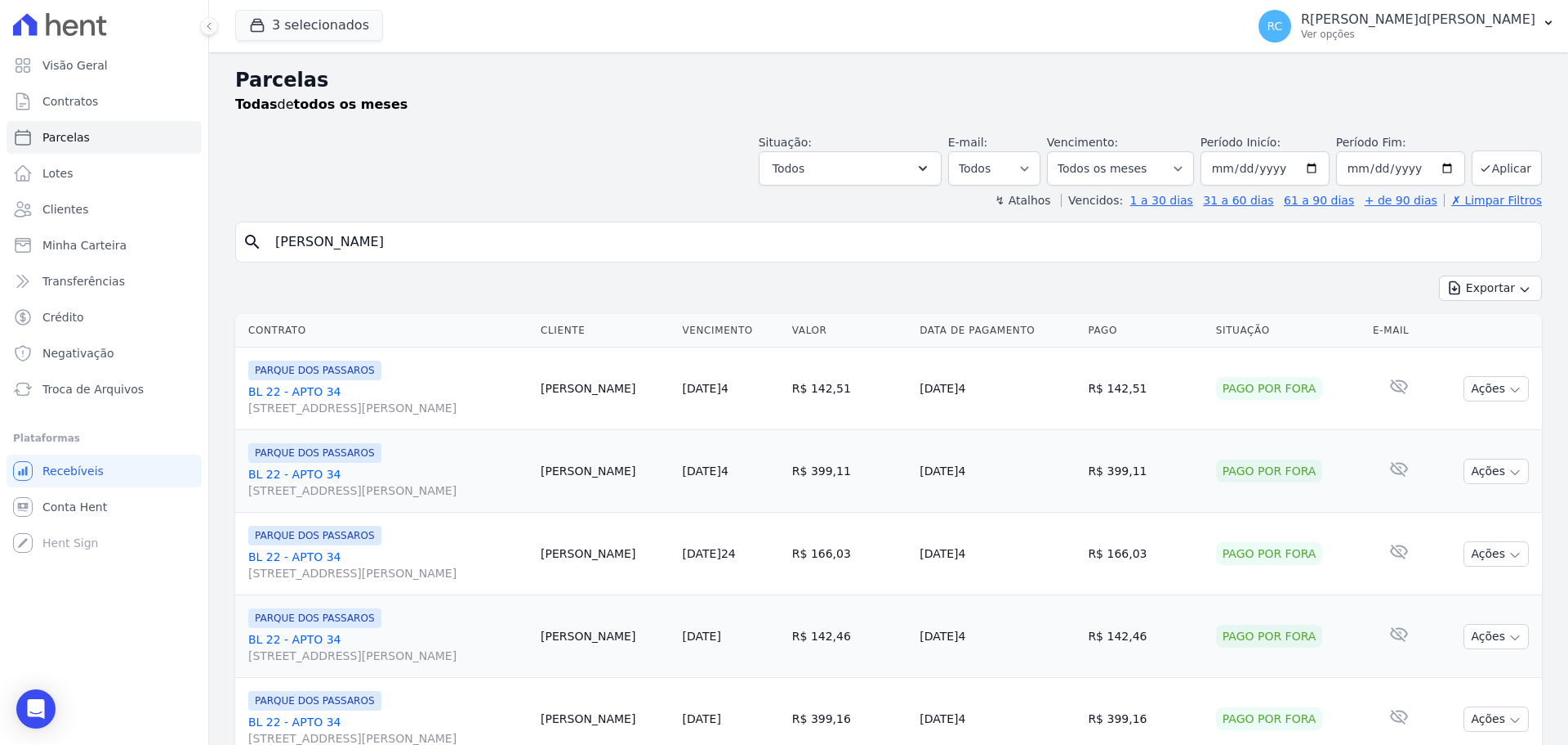
drag, startPoint x: 297, startPoint y: 271, endPoint x: 0, endPoint y: 349, distance: 307.1
click at [0, 349] on div "Visão Geral Contratos [GEOGRAPHIC_DATA] Lotes Clientes Minha Carteira Transferê…" at bounding box center [784, 372] width 1568 height 745
paste input "I[PERSON_NAME]D[PERSON_NAME]"
type input "[PERSON_NAME]"
select select
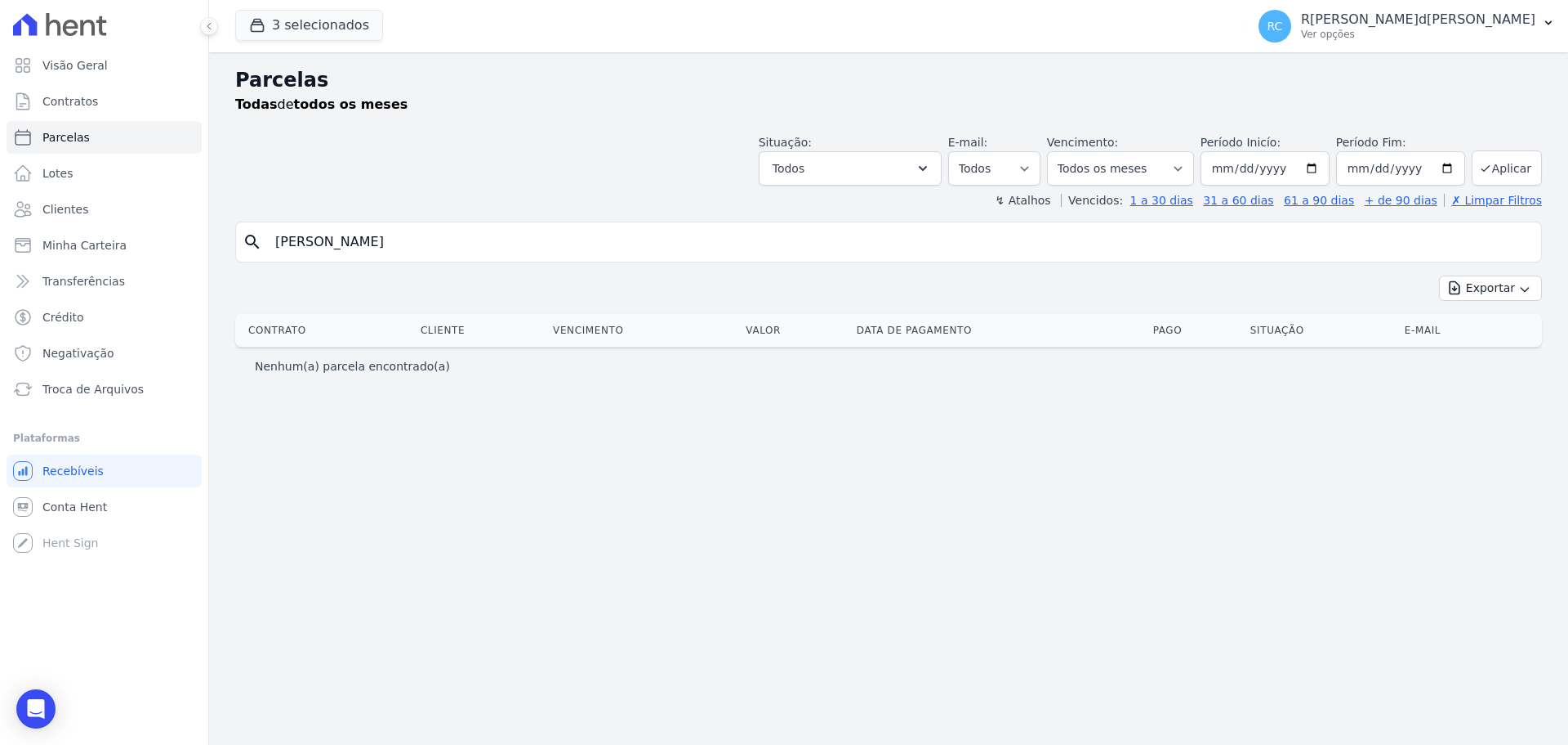
drag, startPoint x: 490, startPoint y: 250, endPoint x: 0, endPoint y: 462, distance: 533.9
click at [0, 371] on div "Visão Geral Contratos [GEOGRAPHIC_DATA] Lotes Clientes Minha Carteira Transferê…" at bounding box center [784, 372] width 1568 height 745
paste input "UCAS GOMES DA SILV"
type input "[PERSON_NAME]"
select select
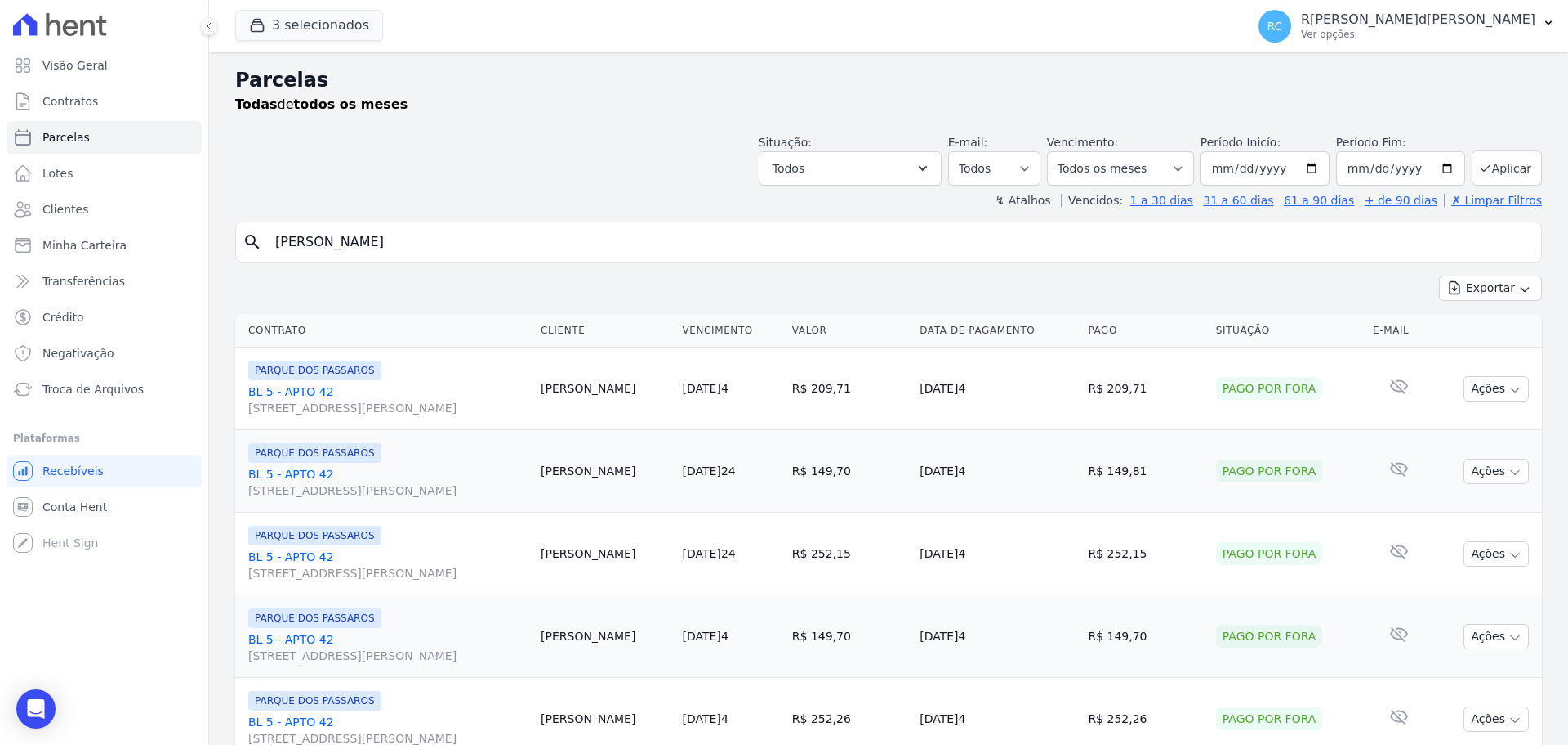
click at [0, 356] on div "Visão Geral Contratos [GEOGRAPHIC_DATA] Lotes Clientes Minha Carteira Transferê…" at bounding box center [784, 372] width 1568 height 745
paste input "S[PERSON_NAME]DE SÃ"
type input "[PERSON_NAME] DE SÃ"
select select
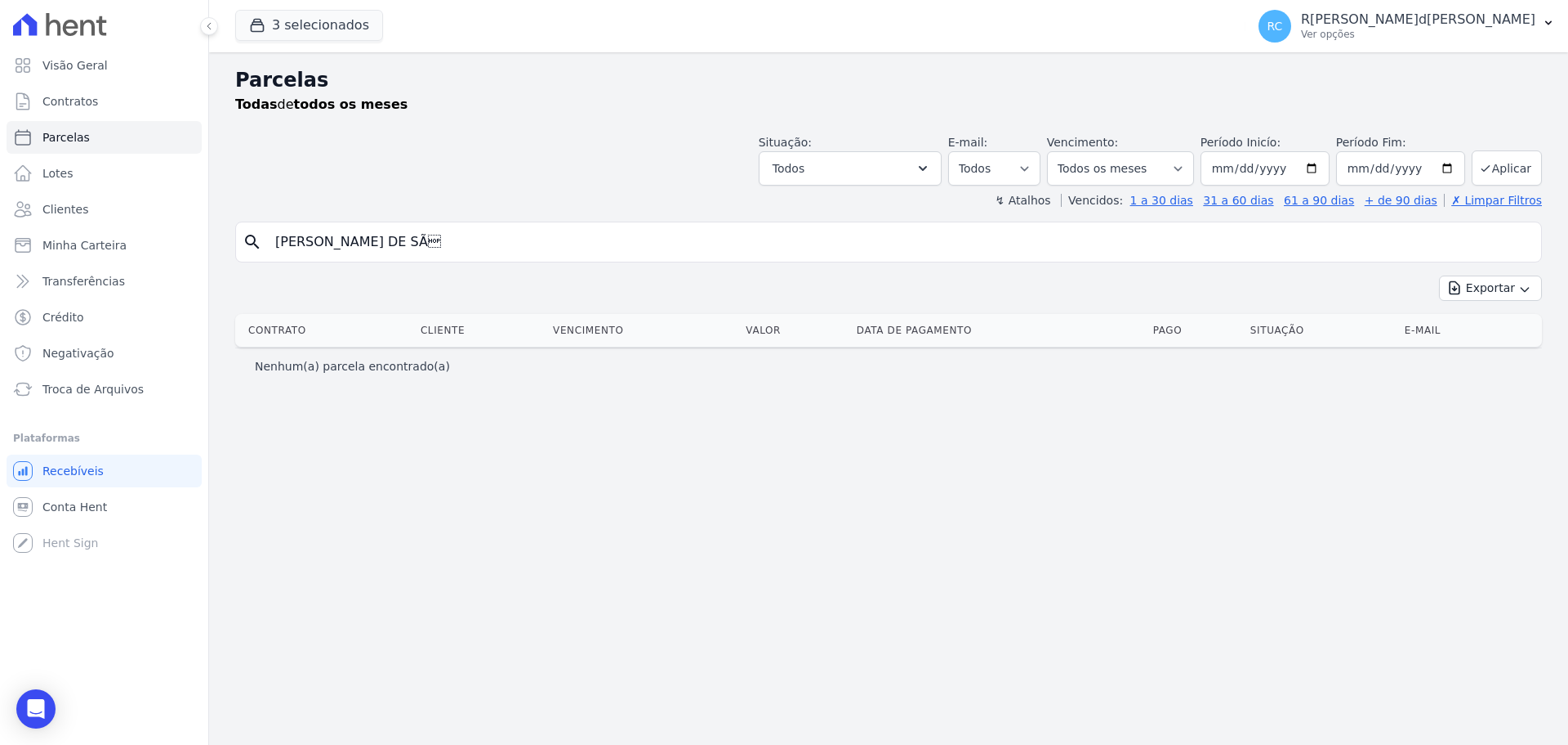
drag, startPoint x: 392, startPoint y: 240, endPoint x: 593, endPoint y: 176, distance: 210.9
click at [590, 180] on div "Parcelas Todas de todos os meses Situação: Agendado Em Aberto Pago Processando …" at bounding box center [889, 399] width 1359 height 692
type input "[PERSON_NAME]DE"
select select
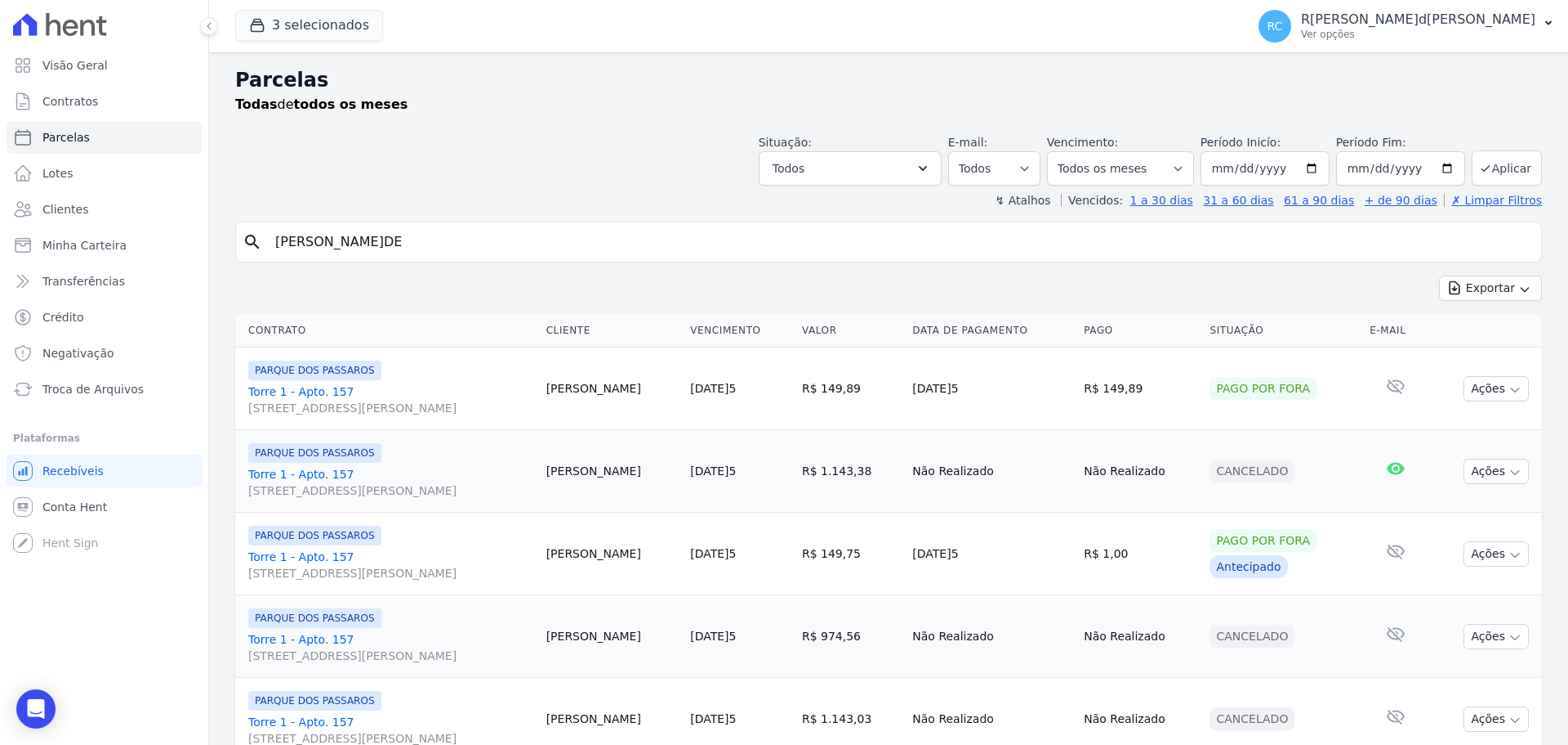
drag, startPoint x: 456, startPoint y: 237, endPoint x: 0, endPoint y: 294, distance: 459.5
click at [0, 283] on div "Visão Geral Contratos [GEOGRAPHIC_DATA] Lotes Clientes Minha Carteira Transferê…" at bounding box center [784, 372] width 1568 height 745
paste input "IS F[PERSON_NAME]D[PERSON_NAME]"
type input "L[PERSON_NAME]D[PERSON_NAME]"
select select
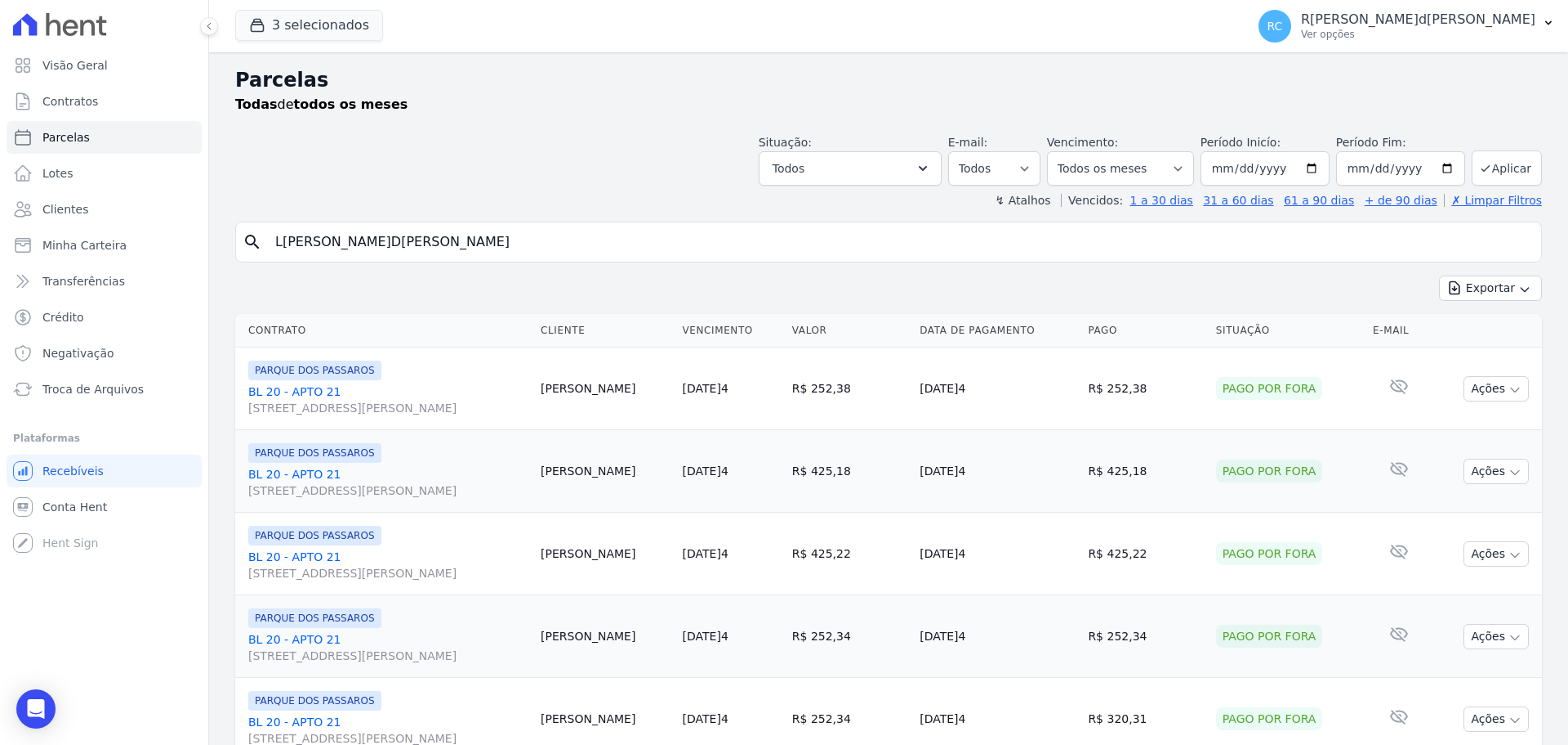
drag, startPoint x: 323, startPoint y: 280, endPoint x: 0, endPoint y: 425, distance: 354.1
click at [0, 421] on div "Visão Geral Contratos [GEOGRAPHIC_DATA] Lotes Clientes Minha Carteira Transferê…" at bounding box center [784, 372] width 1568 height 745
paste input "M[PERSON_NAME]DOS S[PERSON_NAME]"
type input "M[PERSON_NAME]DOS S[PERSON_NAME]"
select select
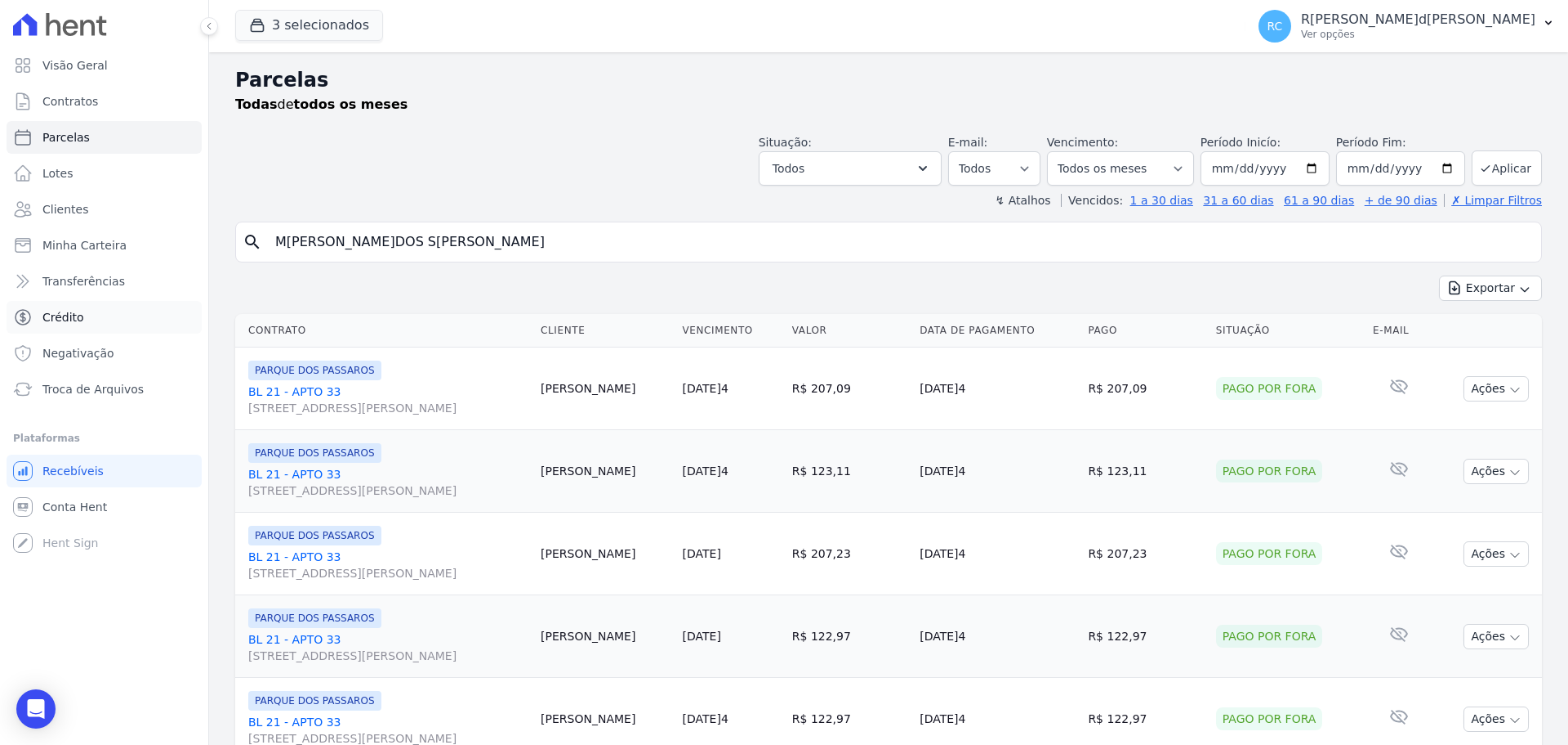
drag, startPoint x: 292, startPoint y: 271, endPoint x: 44, endPoint y: 320, distance: 252.8
click at [47, 320] on div "Visão Geral Contratos [GEOGRAPHIC_DATA] Lotes Clientes Minha Carteira Transferê…" at bounding box center [784, 372] width 1568 height 745
paste input "R[PERSON_NAME]D[PERSON_NAME]"
type input "R[PERSON_NAME]D[PERSON_NAME]"
select select
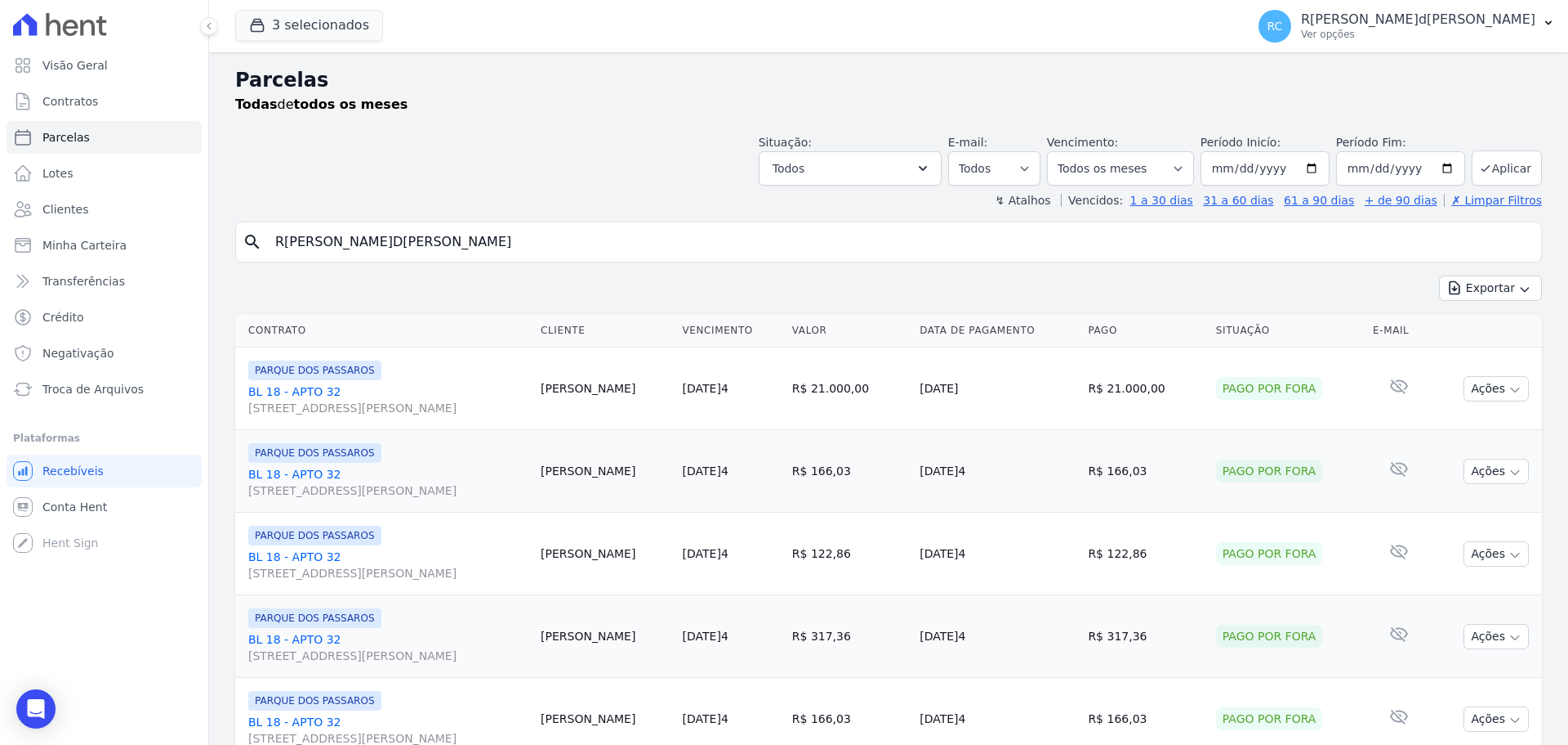
drag, startPoint x: 165, startPoint y: 326, endPoint x: 0, endPoint y: 387, distance: 175.9
click at [0, 386] on div "Visão Geral Contratos [GEOGRAPHIC_DATA] Lotes Clientes Minha Carteira Transferê…" at bounding box center [784, 372] width 1568 height 745
paste input "ICHARD DOS ANJOS MOU"
type input "[PERSON_NAME] ANJOS MOURA"
select select
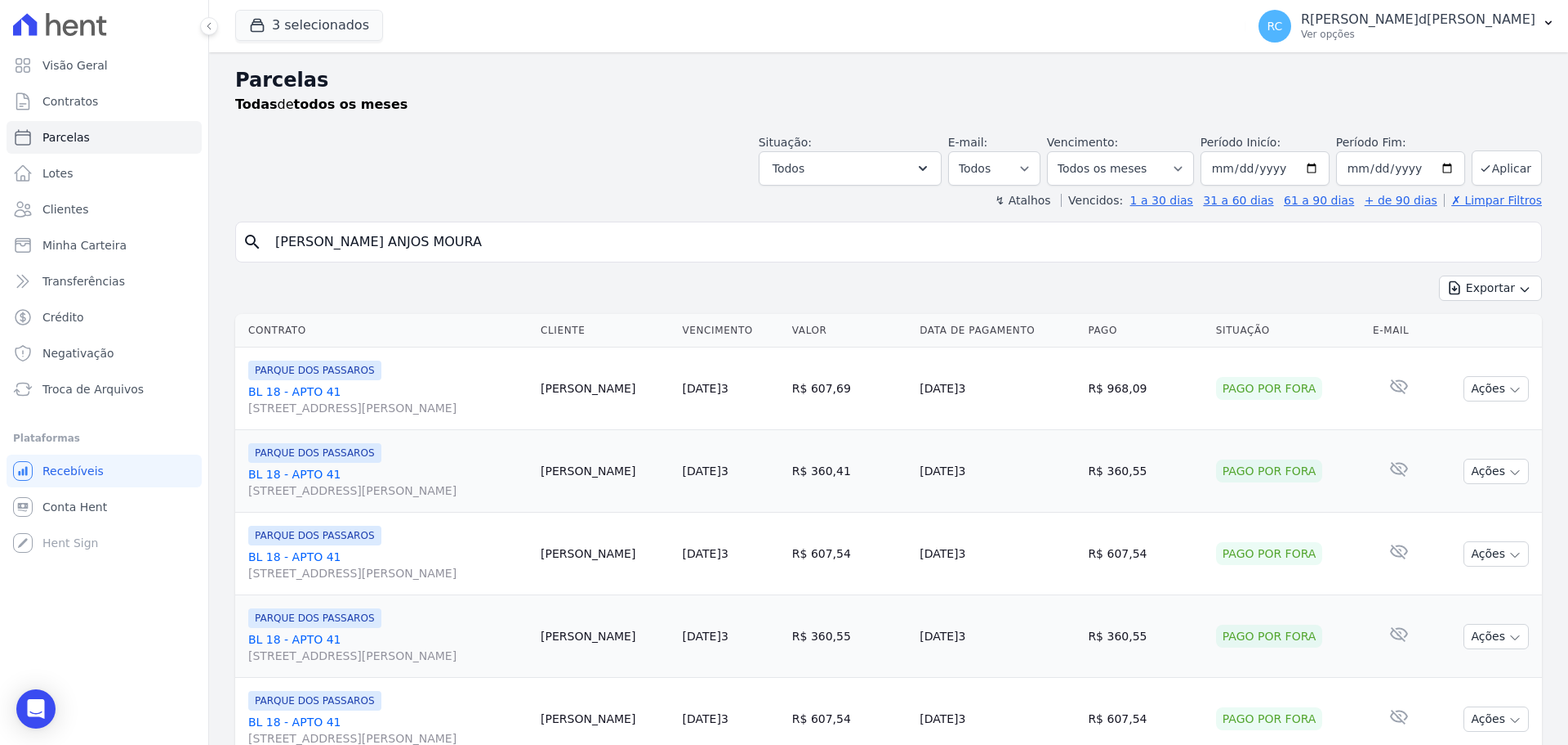
drag, startPoint x: 556, startPoint y: 250, endPoint x: 0, endPoint y: 348, distance: 564.6
click at [0, 346] on div "Visão Geral Contratos [GEOGRAPHIC_DATA] Lotes Clientes Minha Carteira Transferê…" at bounding box center [784, 372] width 1568 height 745
paste input "[PERSON_NAME]"
type input "[PERSON_NAME]"
select select
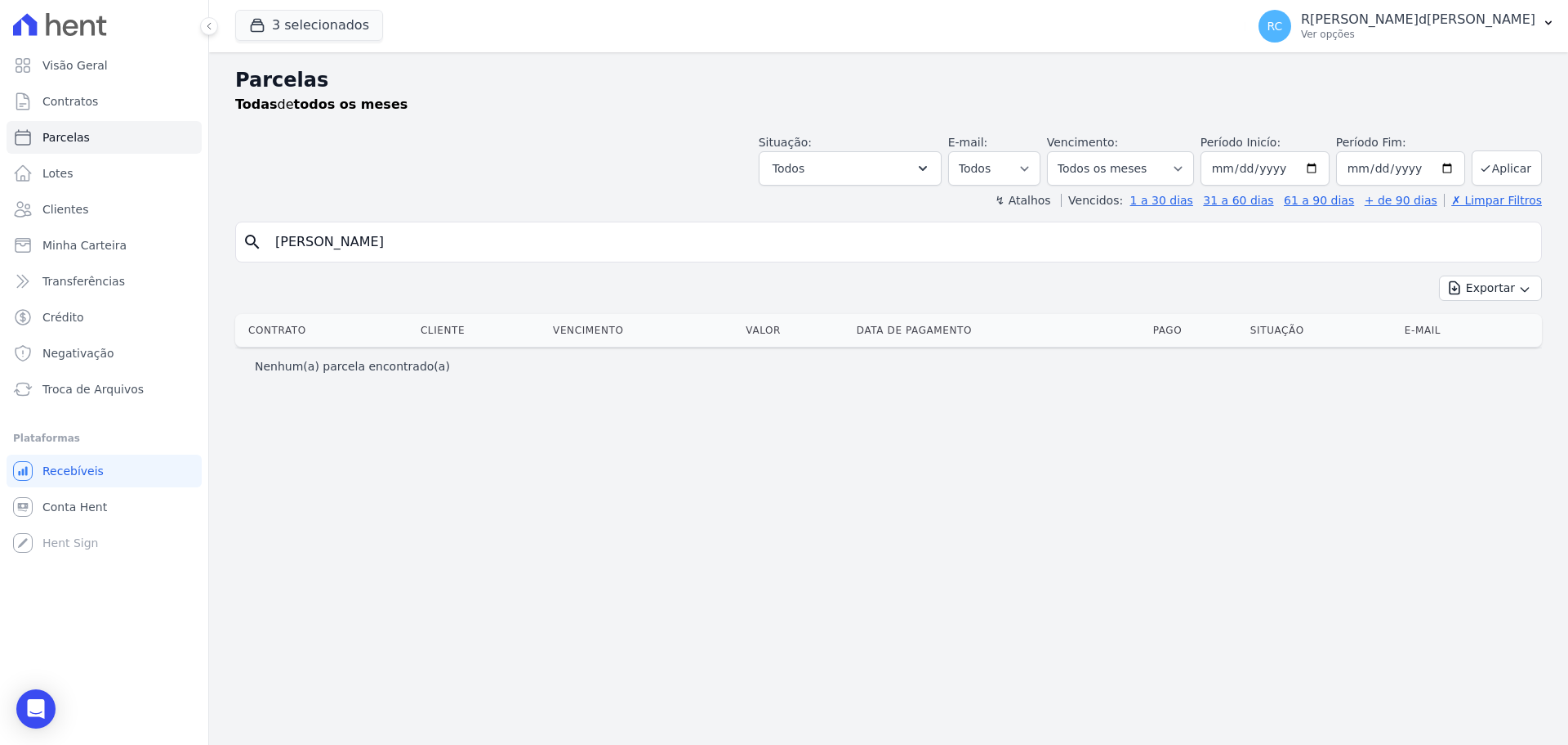
drag, startPoint x: 478, startPoint y: 246, endPoint x: 0, endPoint y: 324, distance: 484.3
click at [0, 324] on div "Visão Geral Contratos [GEOGRAPHIC_DATA] Lotes Clientes Minha Carteira Transferê…" at bounding box center [784, 372] width 1568 height 745
paste input "[PERSON_NAME]"
type input "S[PERSON_NAME]F[PERSON_NAME]"
select select
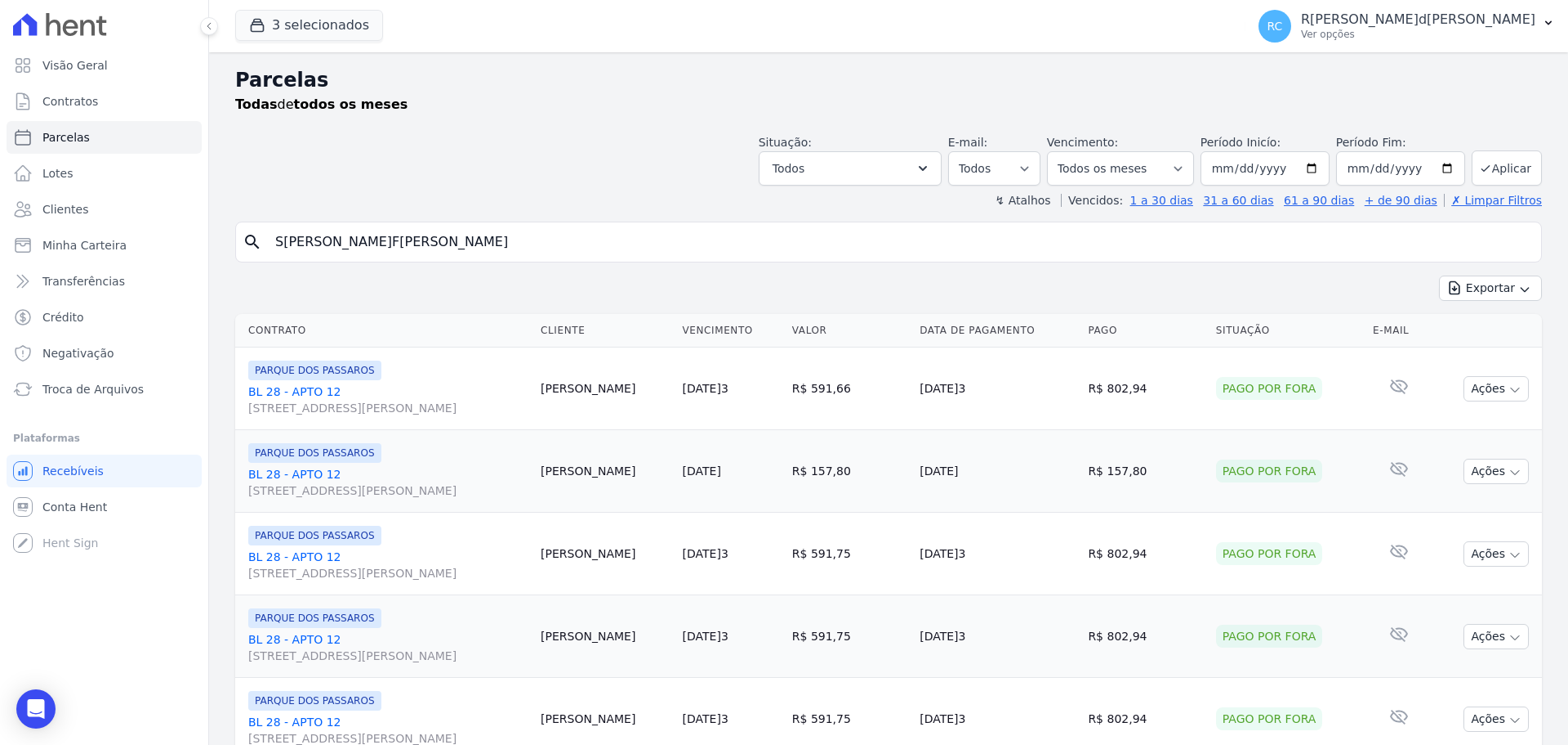
drag, startPoint x: 490, startPoint y: 245, endPoint x: 0, endPoint y: 376, distance: 507.2
click at [0, 359] on div "Visão Geral Contratos [GEOGRAPHIC_DATA] Lotes Clientes Minha Carteira Transferê…" at bounding box center [784, 372] width 1568 height 745
paste input "TH[PERSON_NAME]A SILV"
type input "[PERSON_NAME]"
select select
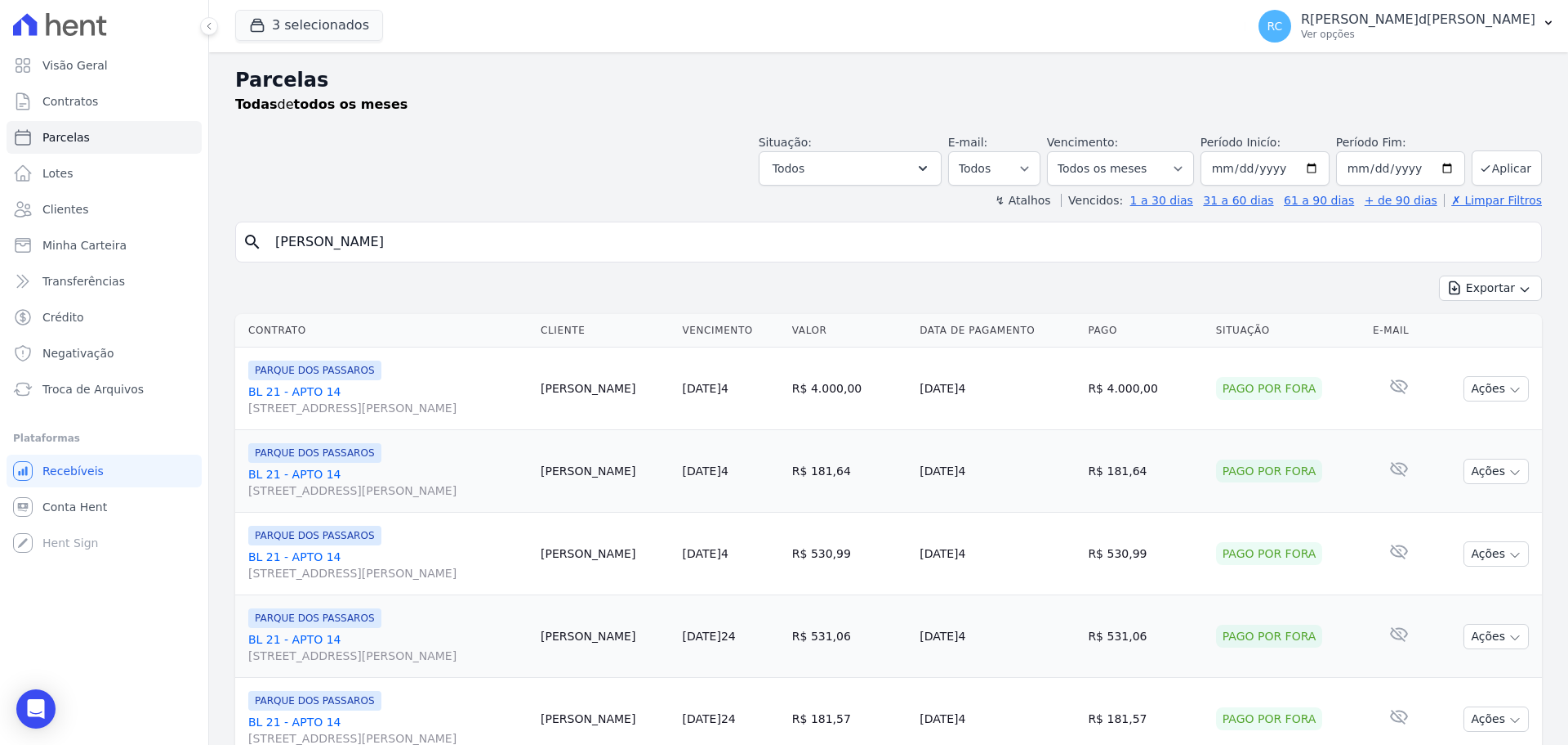
drag, startPoint x: 346, startPoint y: 276, endPoint x: 0, endPoint y: 397, distance: 366.5
click at [0, 397] on div "Visão Geral Contratos [GEOGRAPHIC_DATA] Lotes Clientes Minha Carteira Transferê…" at bounding box center [784, 372] width 1568 height 745
paste input "W[PERSON_NAME]J[PERSON_NAME]"
type input "W[PERSON_NAME]J[PERSON_NAME]"
select select
